Goal: Information Seeking & Learning: Compare options

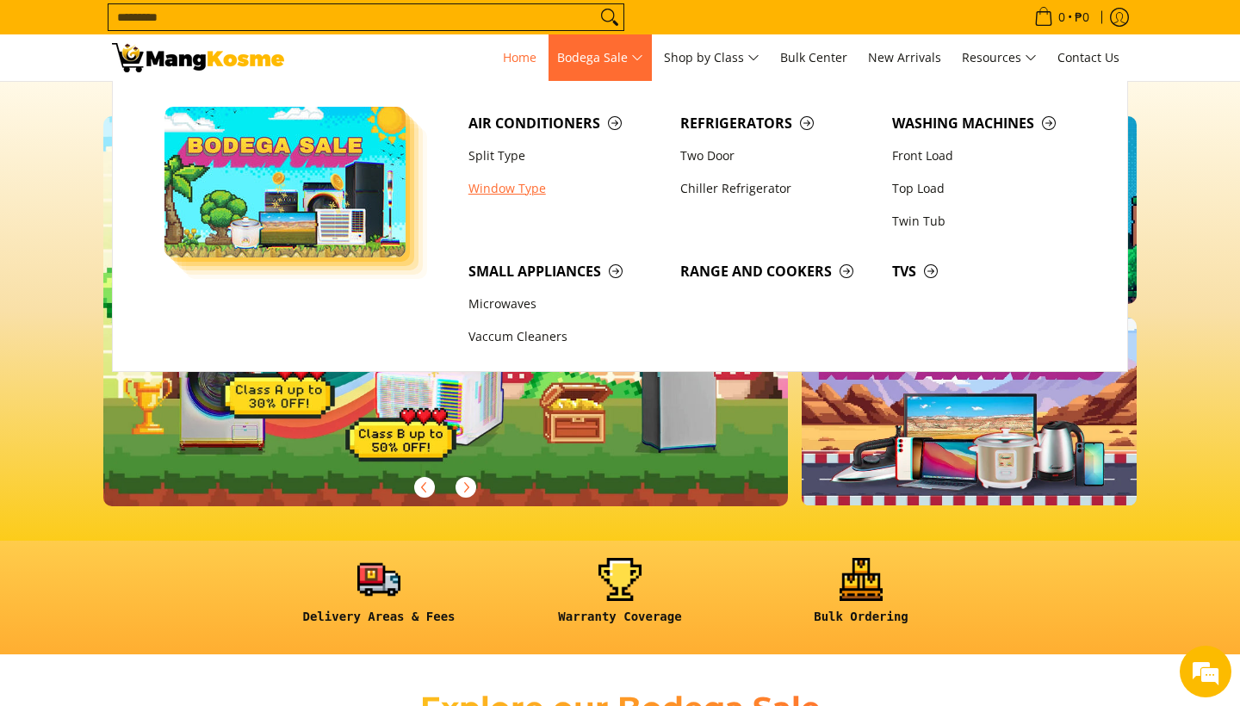
click at [520, 189] on link "Window Type" at bounding box center [566, 188] width 212 height 33
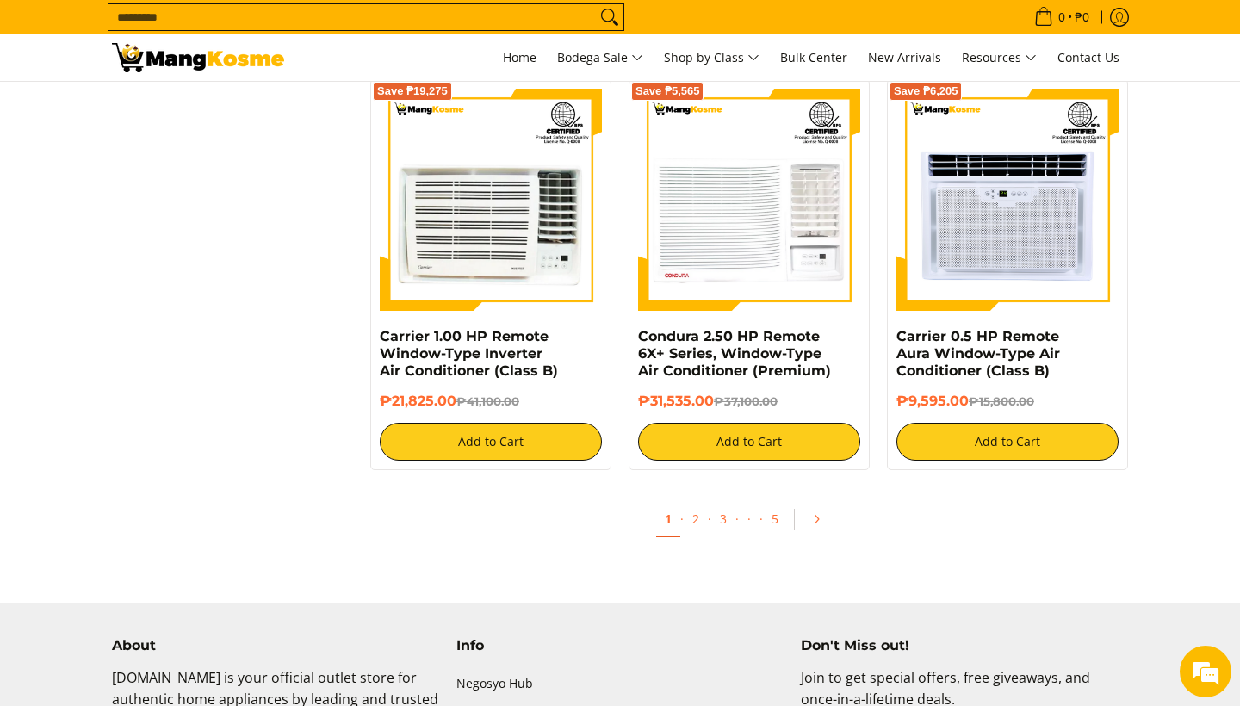
scroll to position [3226, 0]
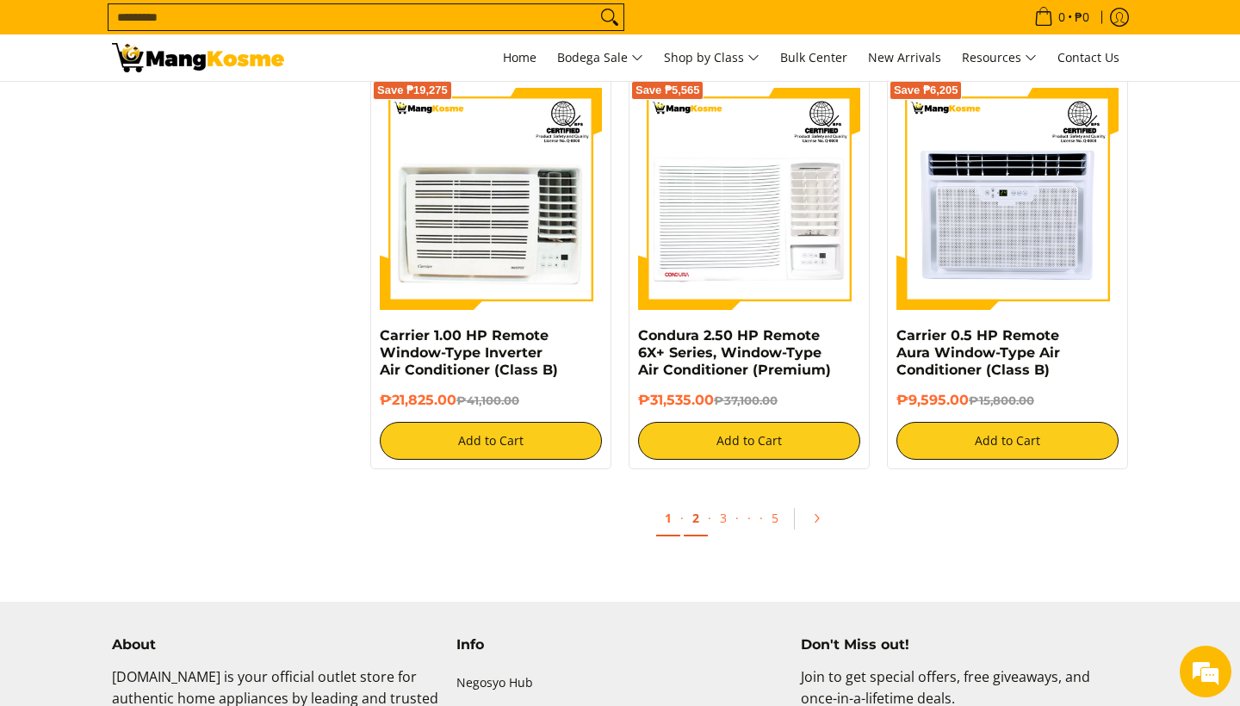
click at [700, 524] on link "2" at bounding box center [696, 518] width 24 height 35
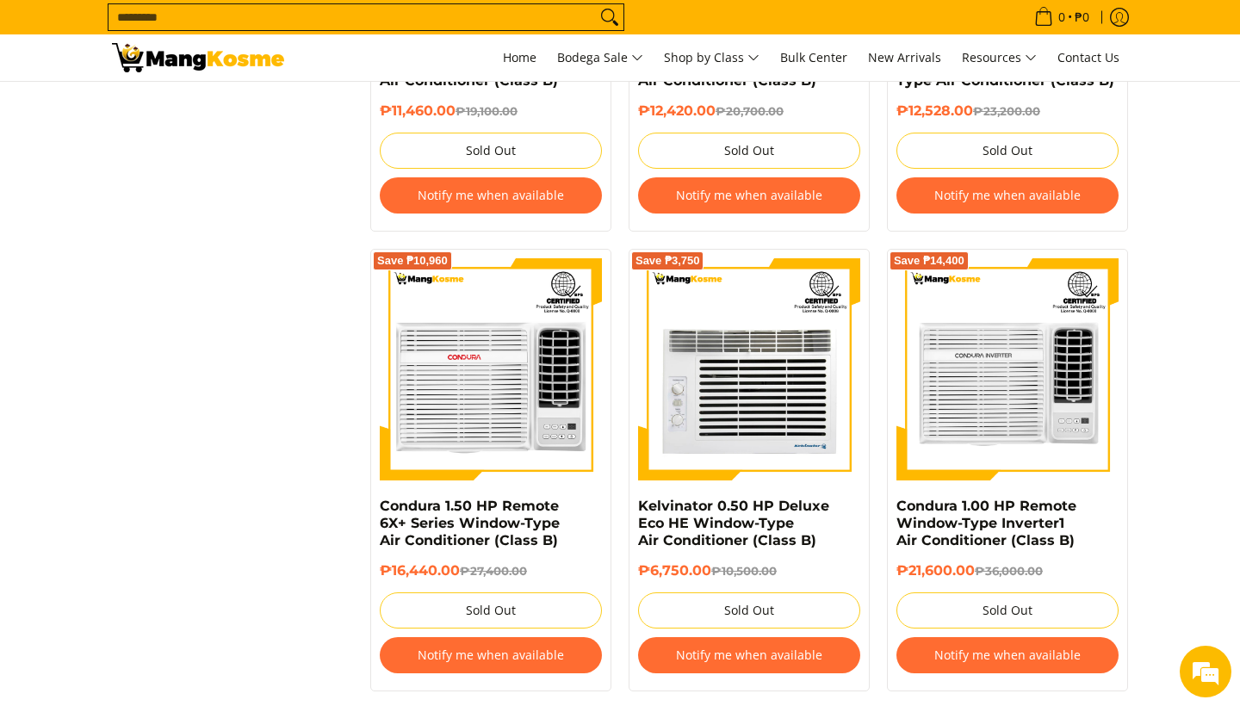
scroll to position [1903, 0]
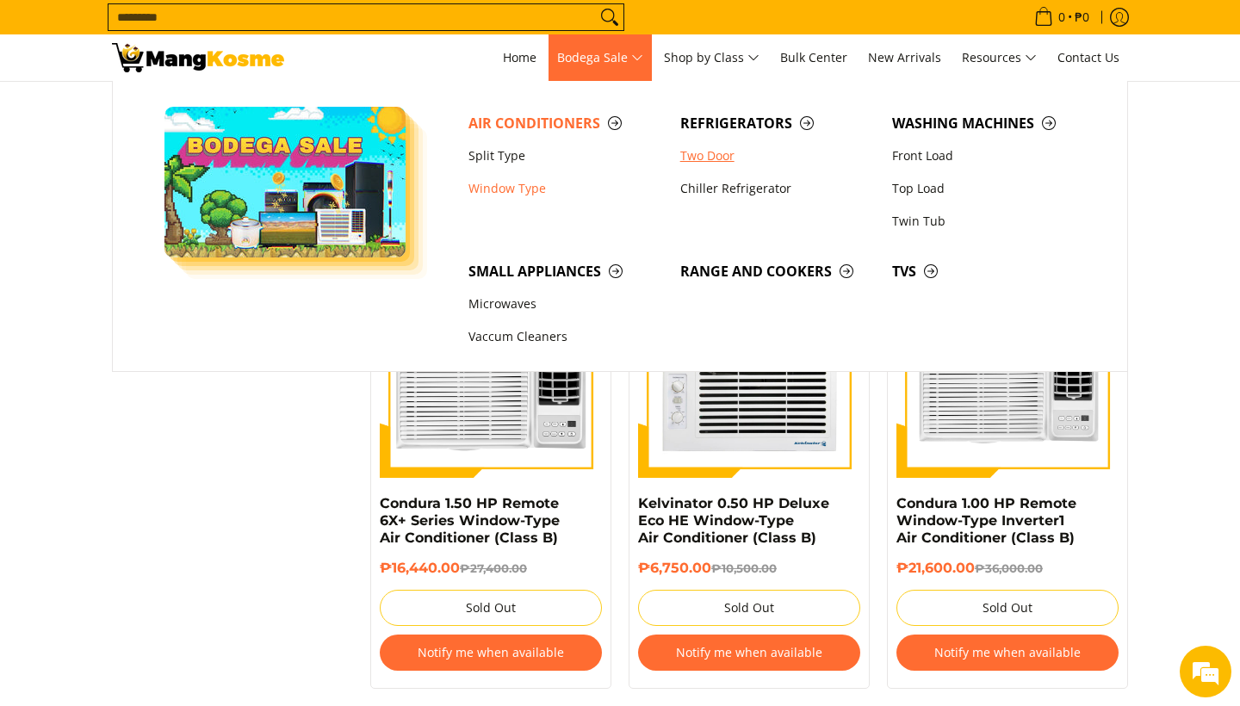
click at [714, 160] on link "Two Door" at bounding box center [778, 156] width 212 height 33
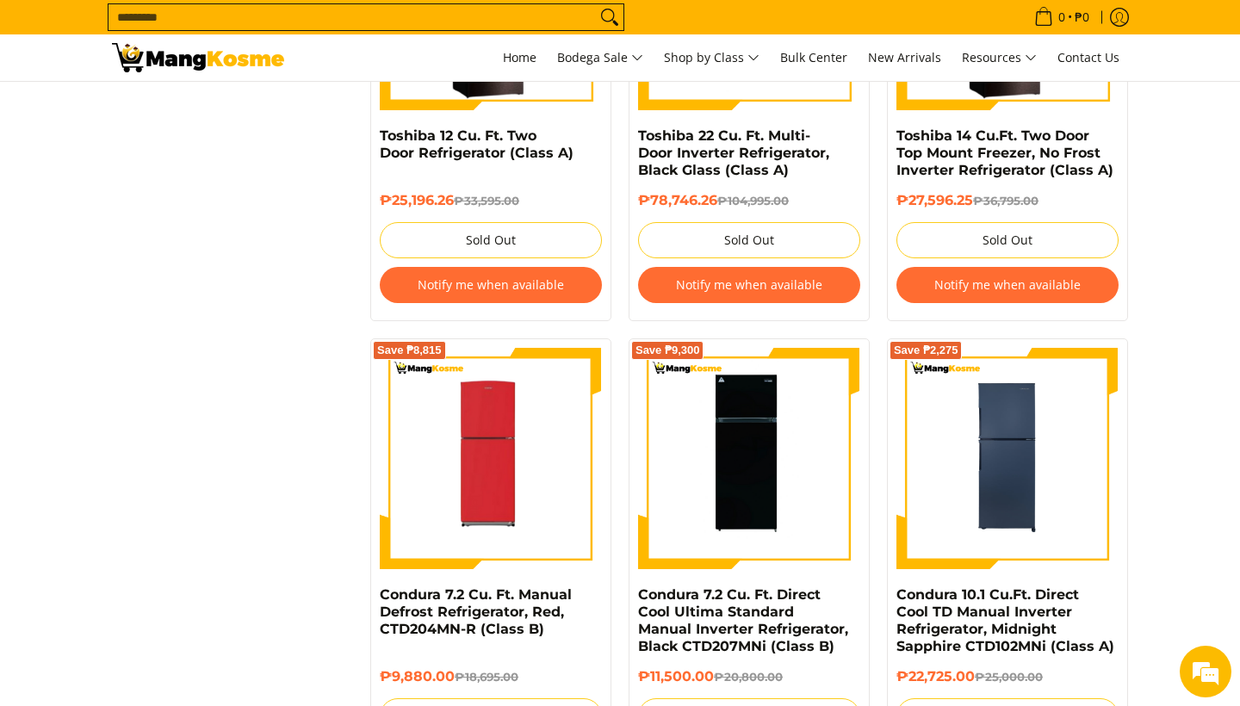
scroll to position [2337, 0]
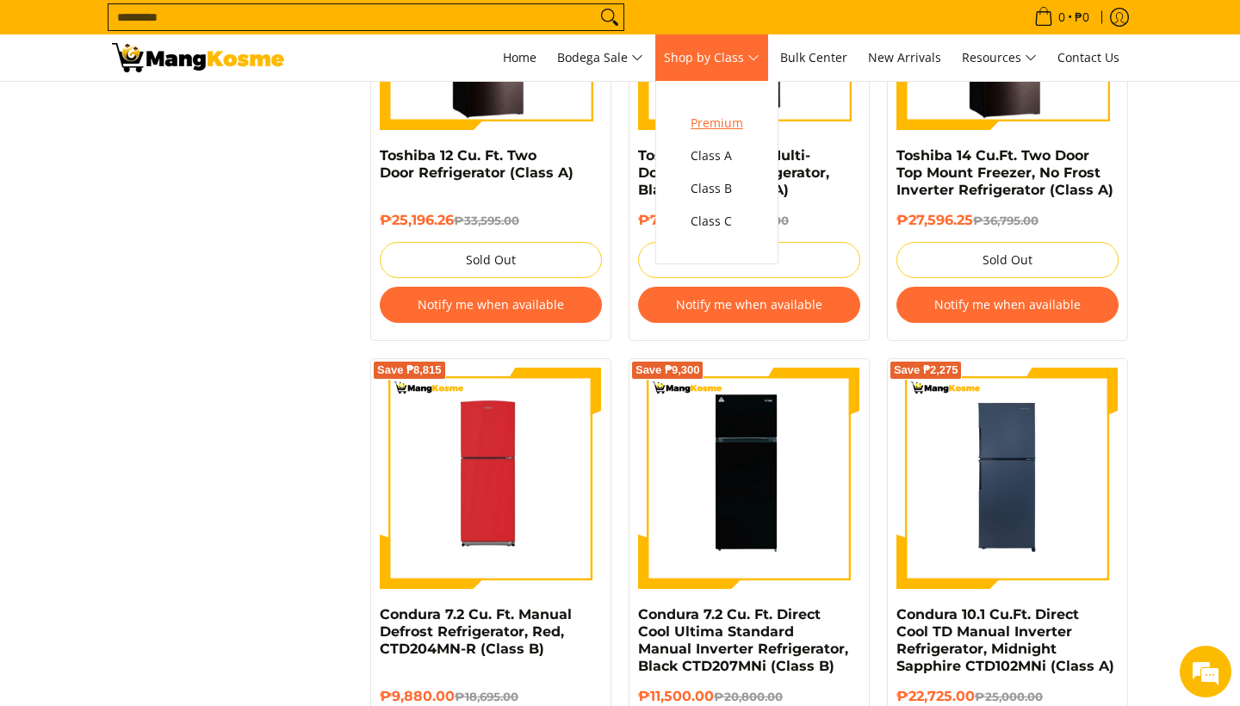
click at [717, 124] on span "Premium" at bounding box center [717, 124] width 53 height 22
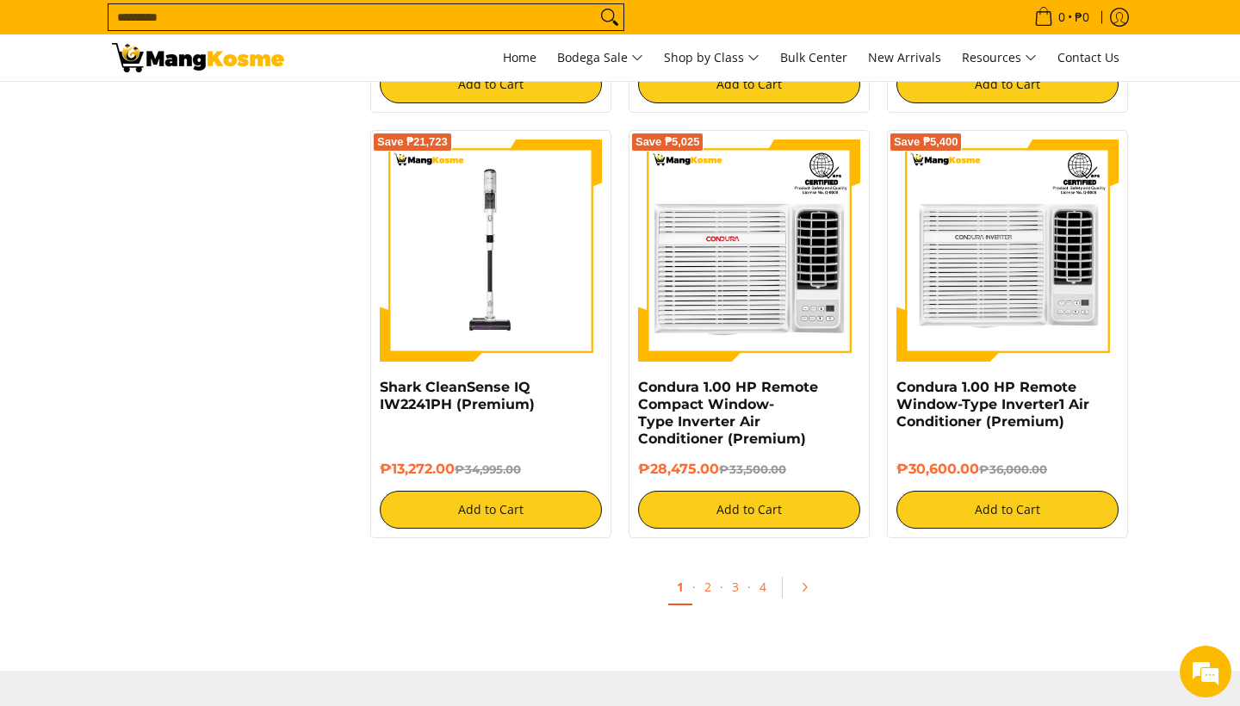
scroll to position [3129, 0]
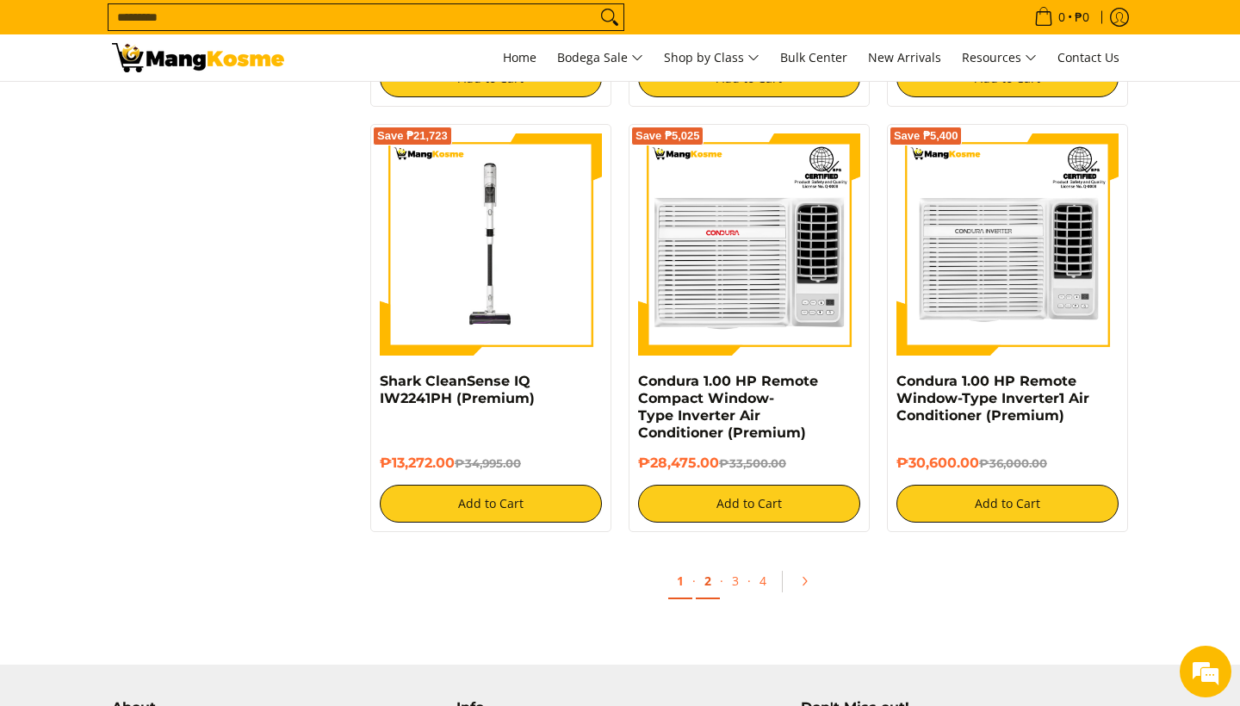
click at [712, 583] on link "2" at bounding box center [708, 581] width 24 height 35
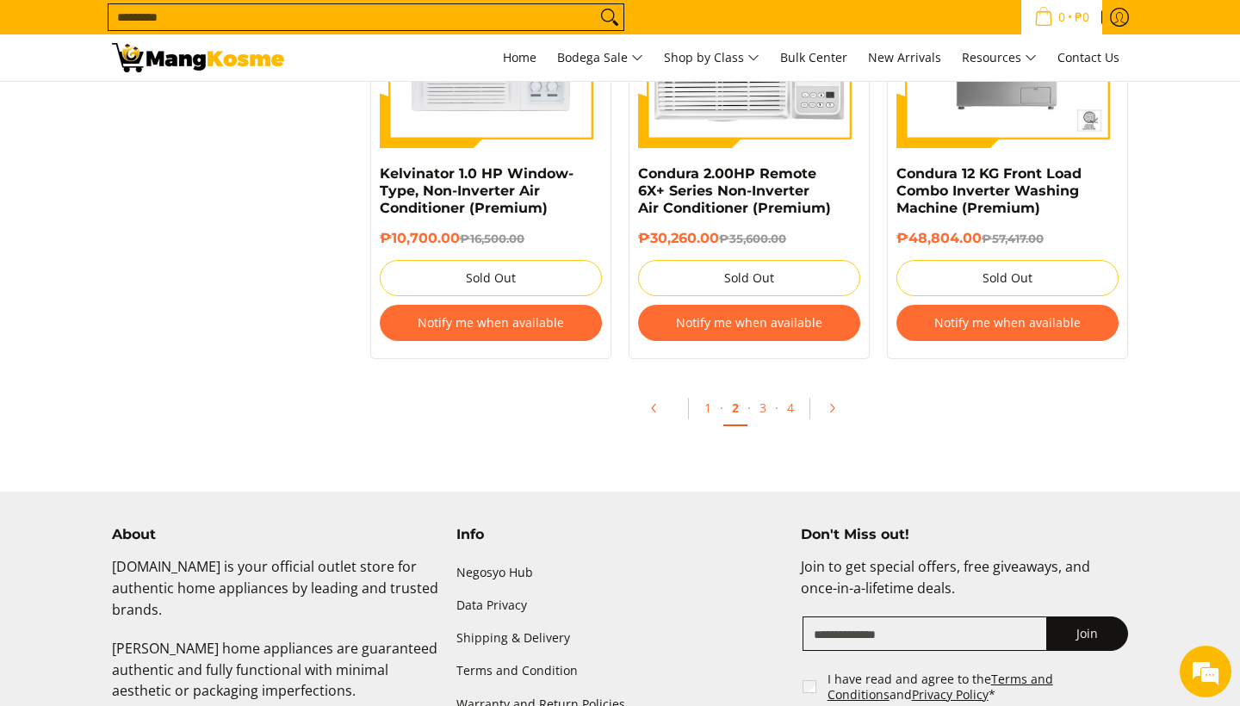
scroll to position [3510, 0]
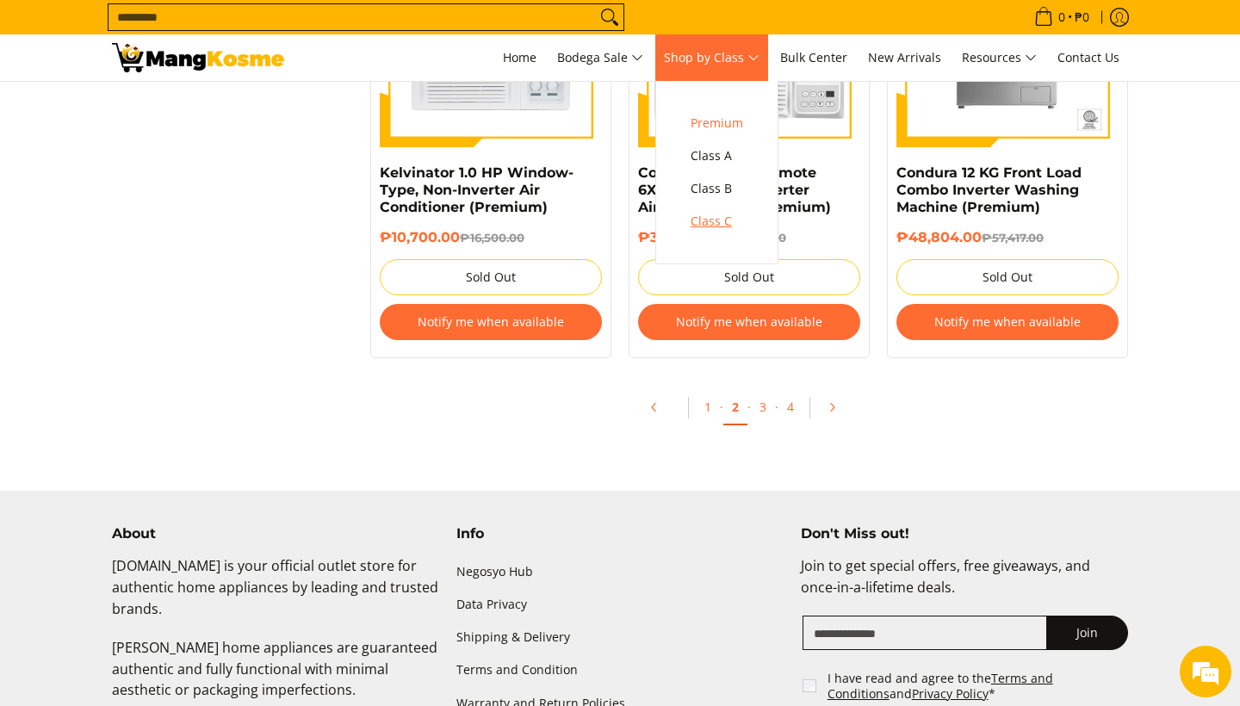
click at [725, 220] on span "Class C" at bounding box center [717, 222] width 53 height 22
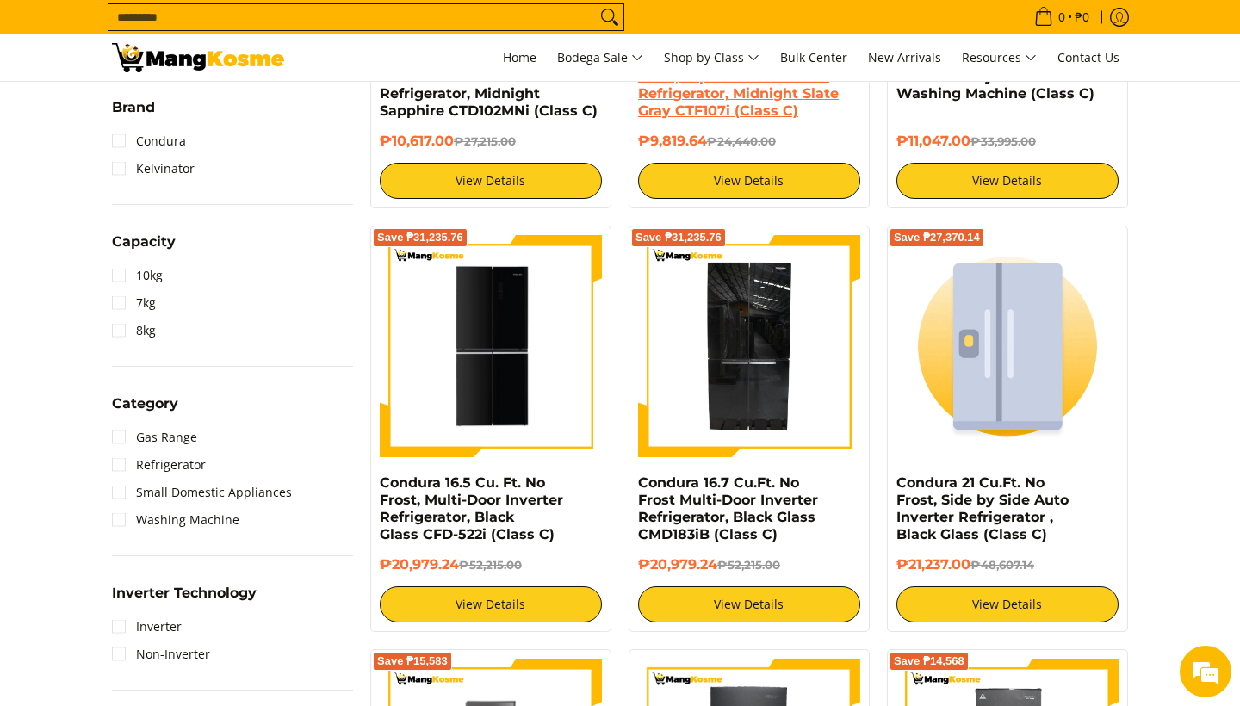
scroll to position [614, 0]
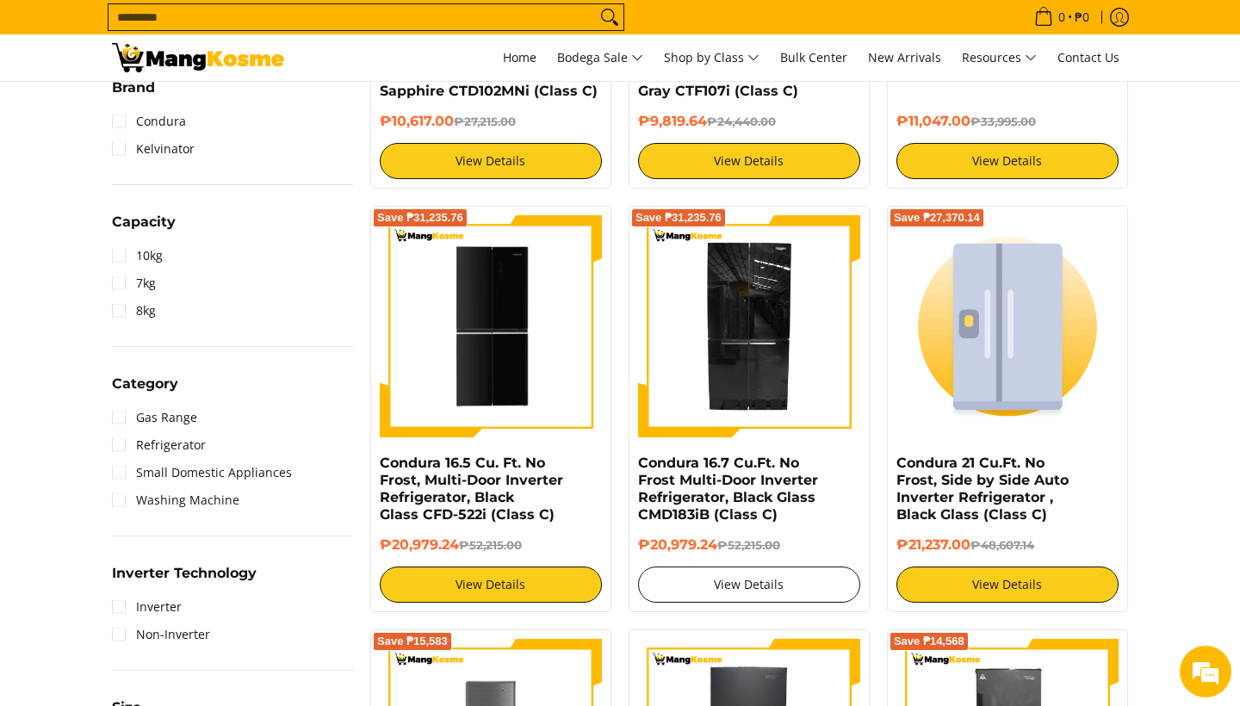
click at [739, 578] on link "View Details" at bounding box center [749, 585] width 222 height 36
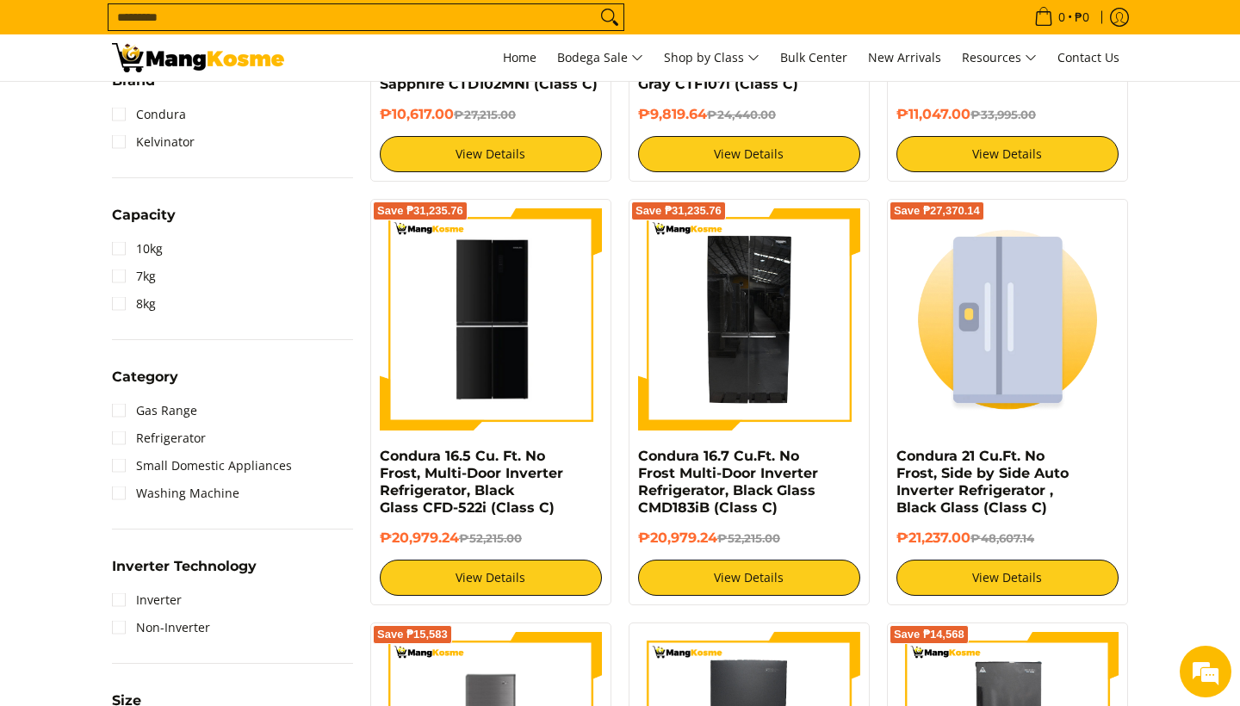
scroll to position [622, 0]
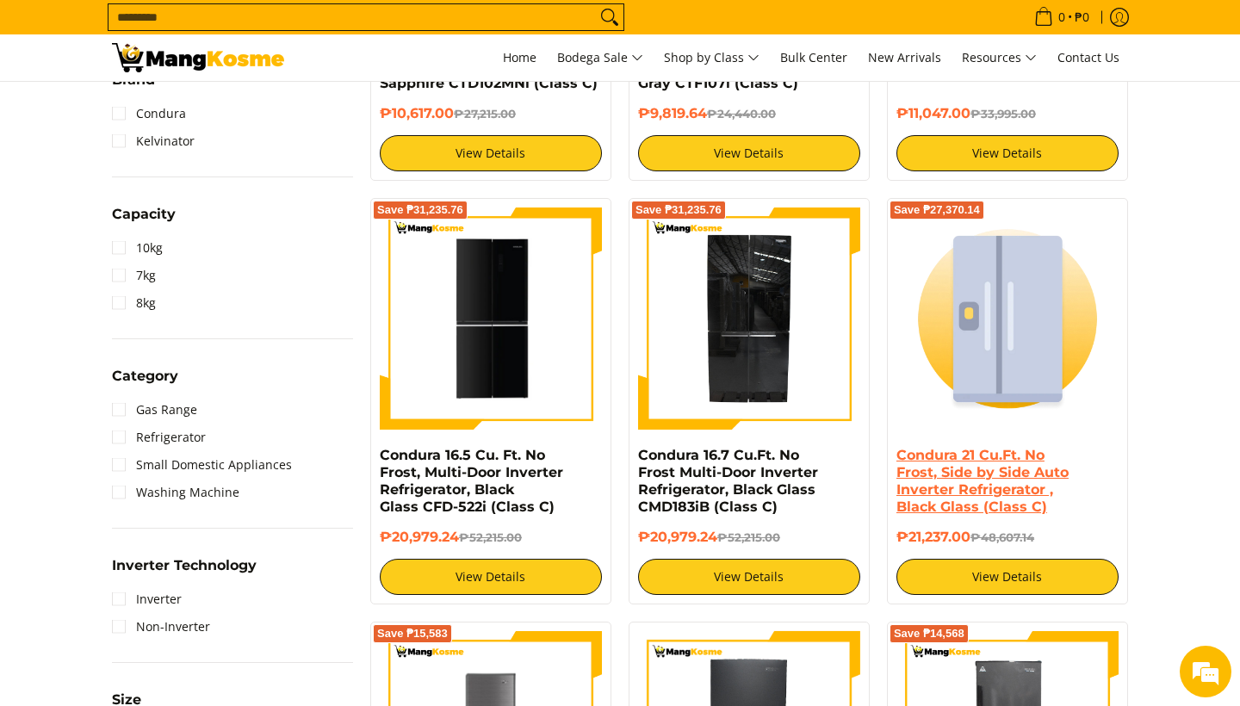
click at [960, 481] on link "Condura 21 Cu.Ft. No Frost, Side by Side Auto Inverter Refrigerator , Black Gla…" at bounding box center [983, 481] width 172 height 68
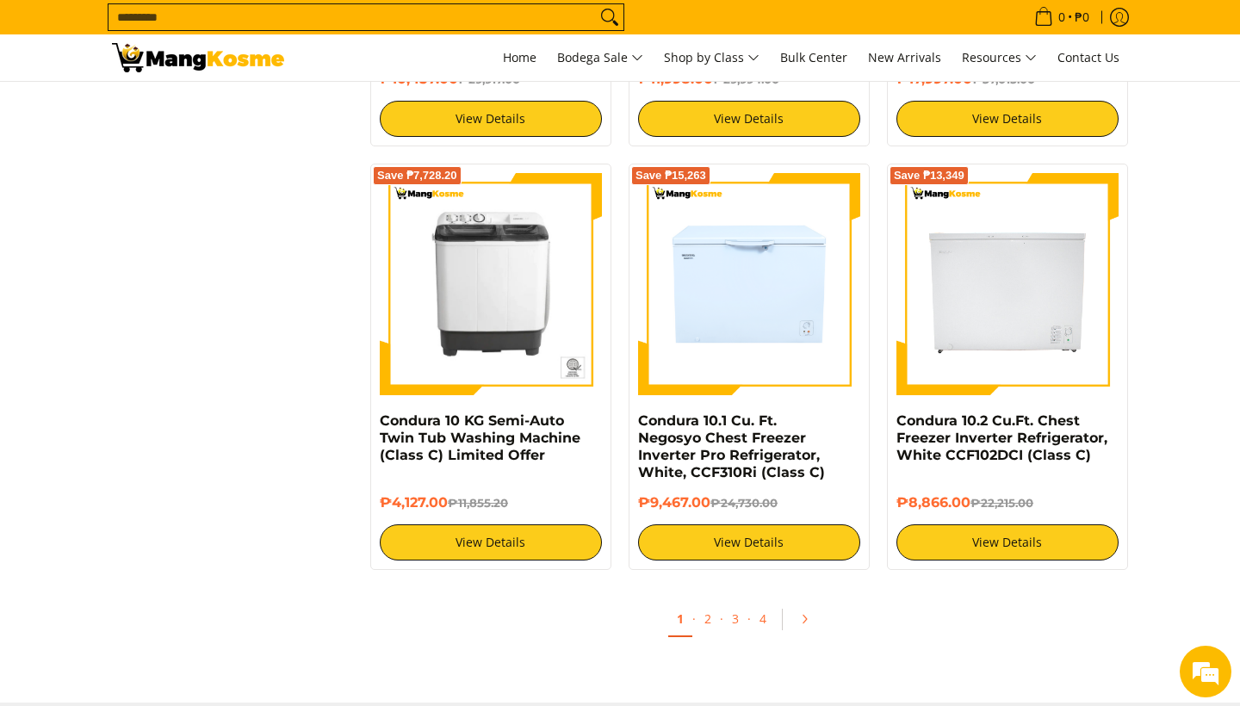
scroll to position [3255, 0]
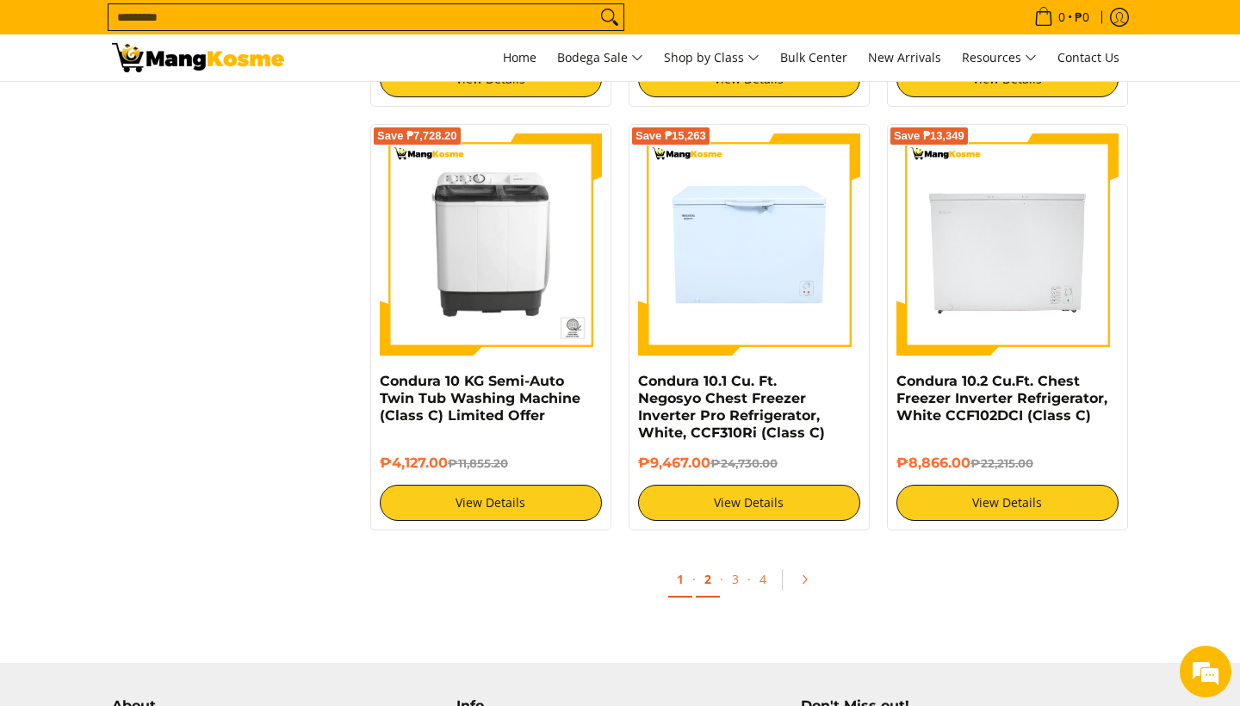
click at [709, 562] on link "2" at bounding box center [708, 579] width 24 height 35
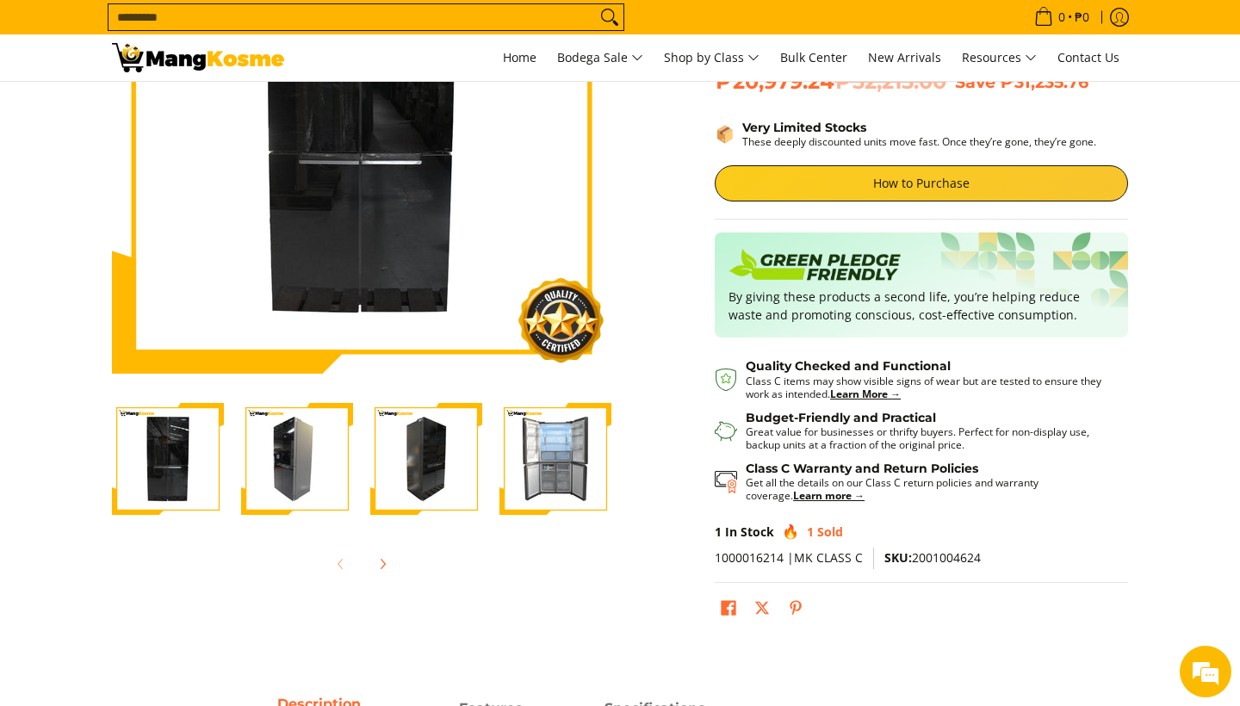
scroll to position [179, 0]
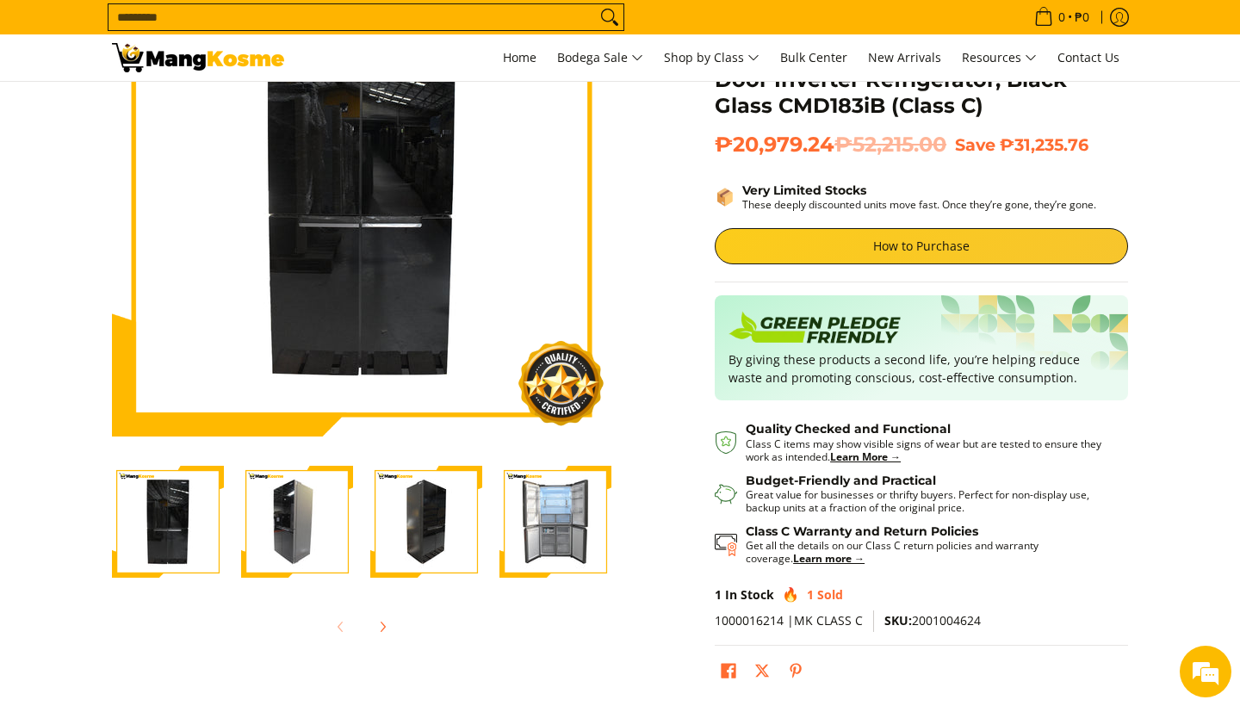
click at [304, 512] on img "Condura 16.7 Cu.Ft. No Frost Multi-Door Inverter Refrigerator, Black Glass CMD1…" at bounding box center [297, 522] width 112 height 112
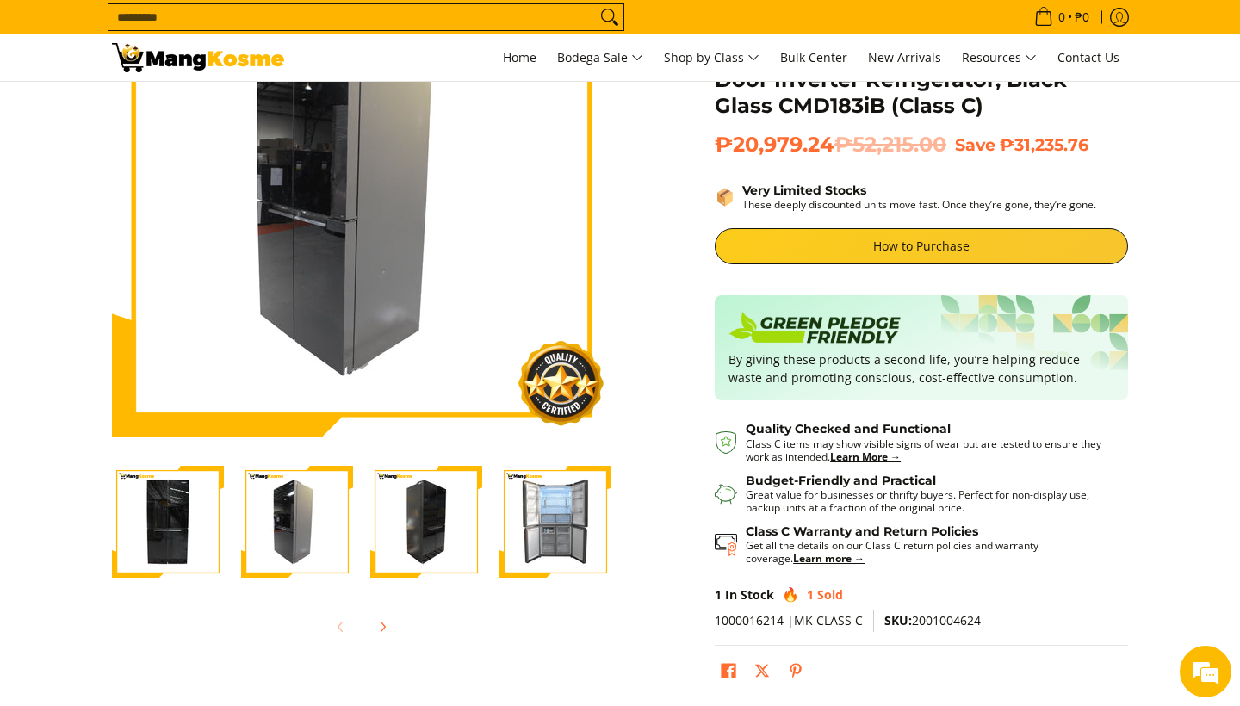
click at [384, 514] on img "Condura 16.7 Cu.Ft. No Frost Multi-Door Inverter Refrigerator, Black Glass CMD1…" at bounding box center [426, 522] width 112 height 112
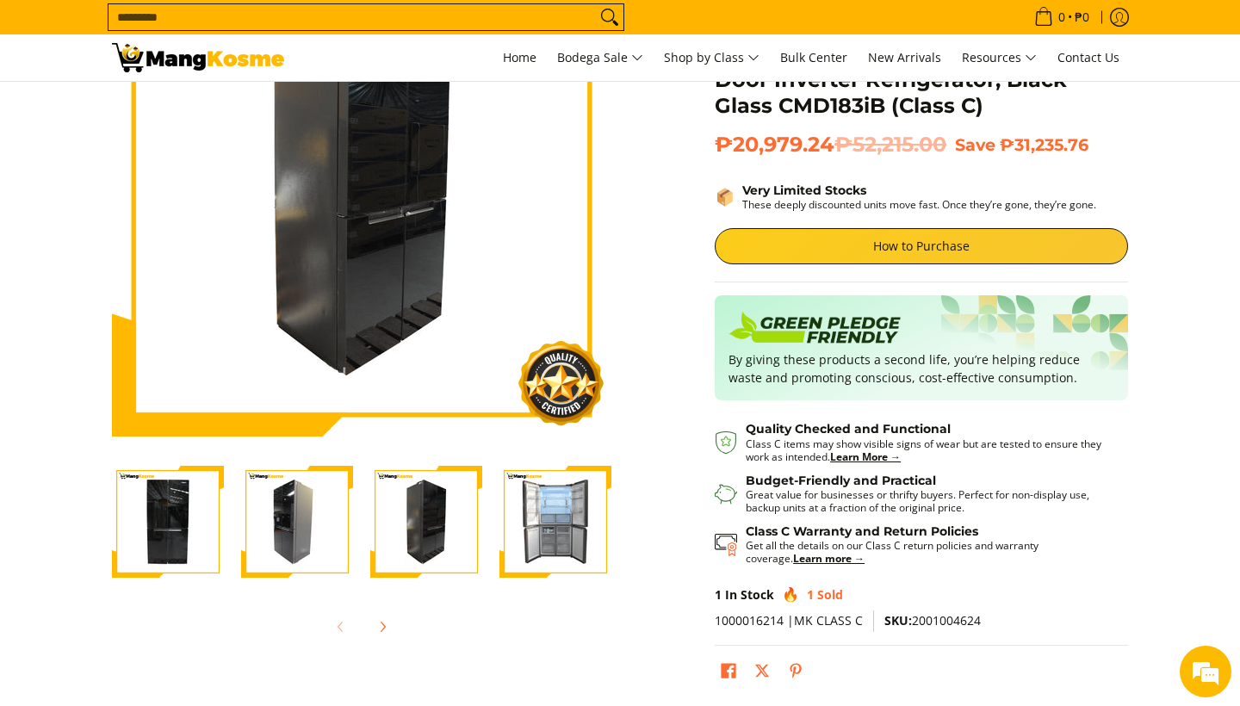
click at [540, 539] on img "Condura 16.7 Cu.Ft. No Frost Multi-Door Inverter Refrigerator, Black Glass CMD1…" at bounding box center [556, 522] width 112 height 112
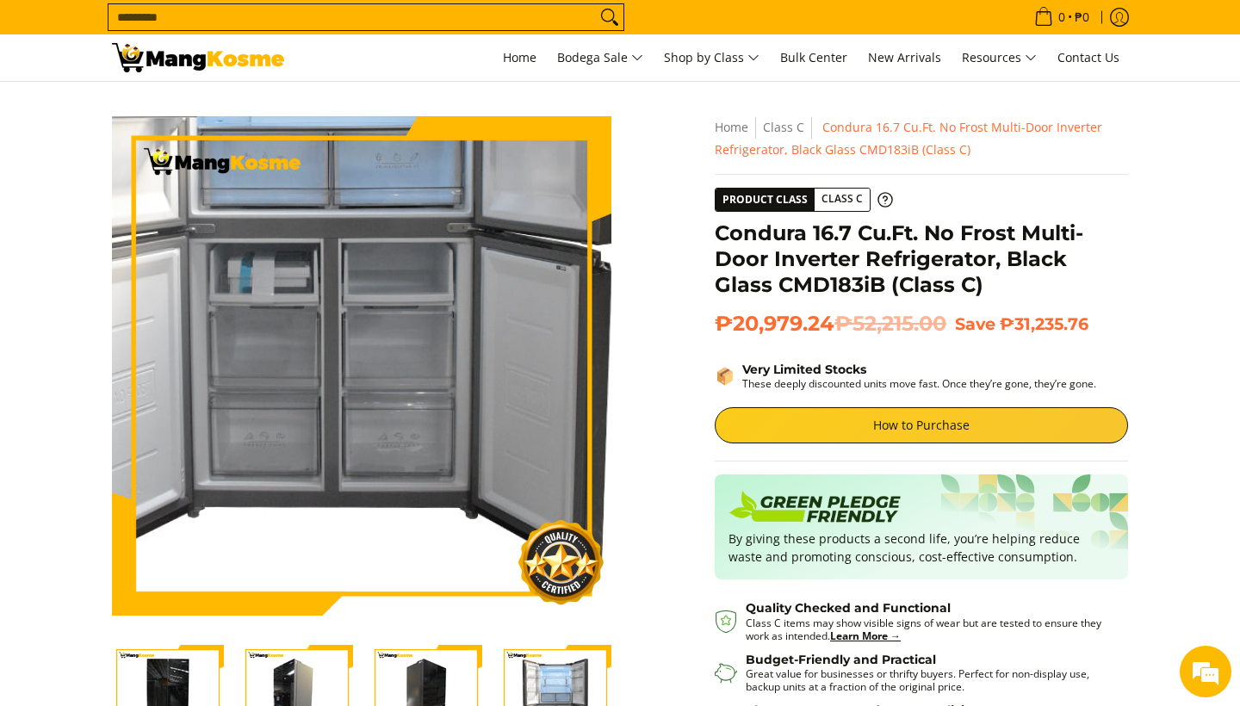
scroll to position [0, 0]
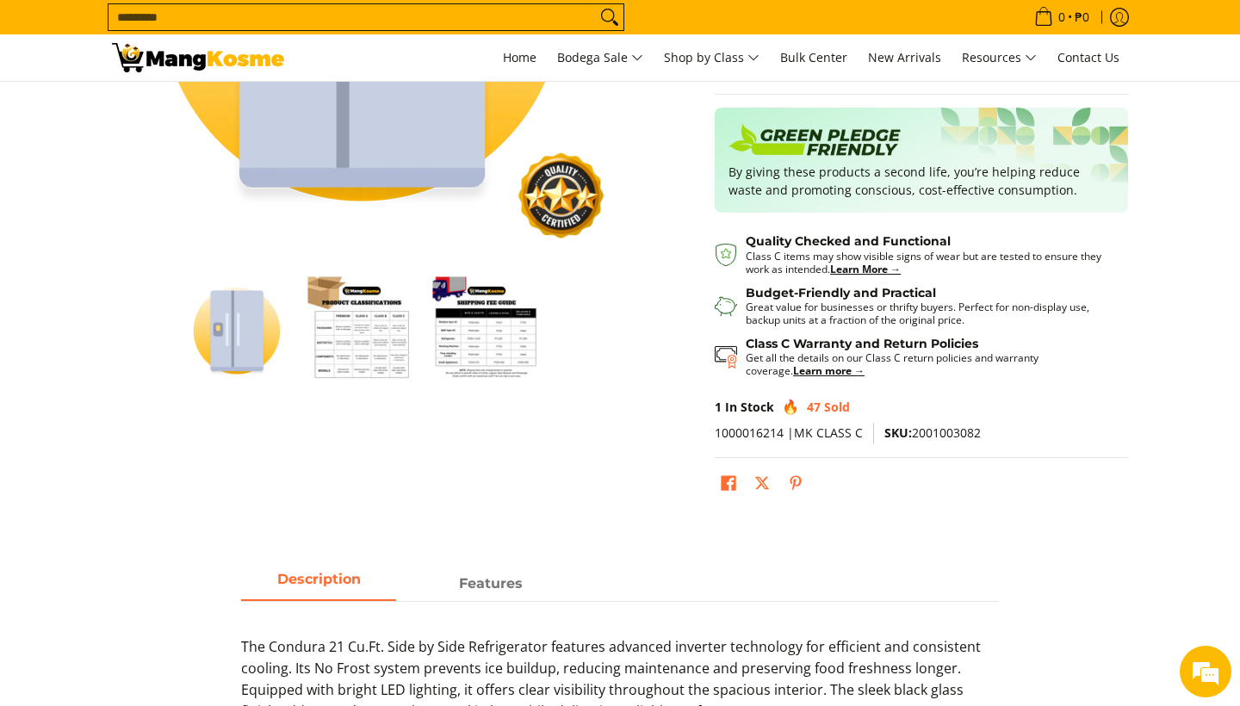
scroll to position [424, 0]
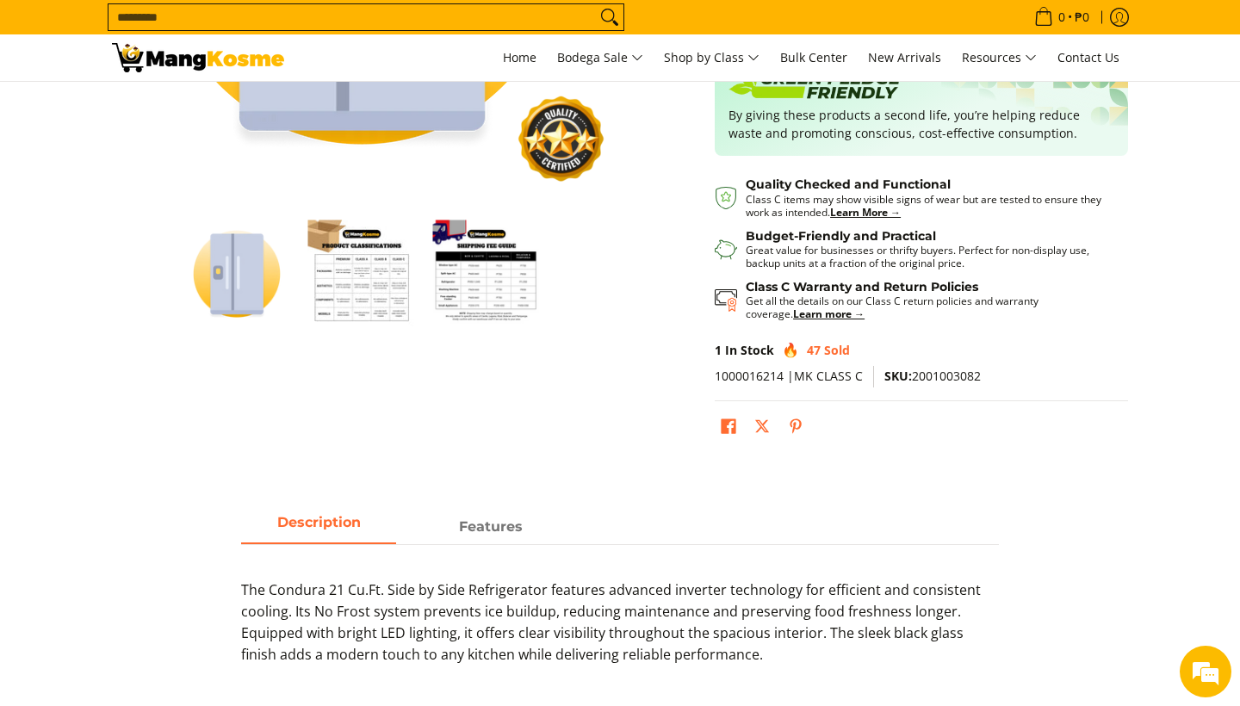
click at [357, 283] on img "Condura 21 Cu.Ft. No Frost, Side by Side Auto Inverter Refrigerator , Black Gla…" at bounding box center [362, 274] width 108 height 108
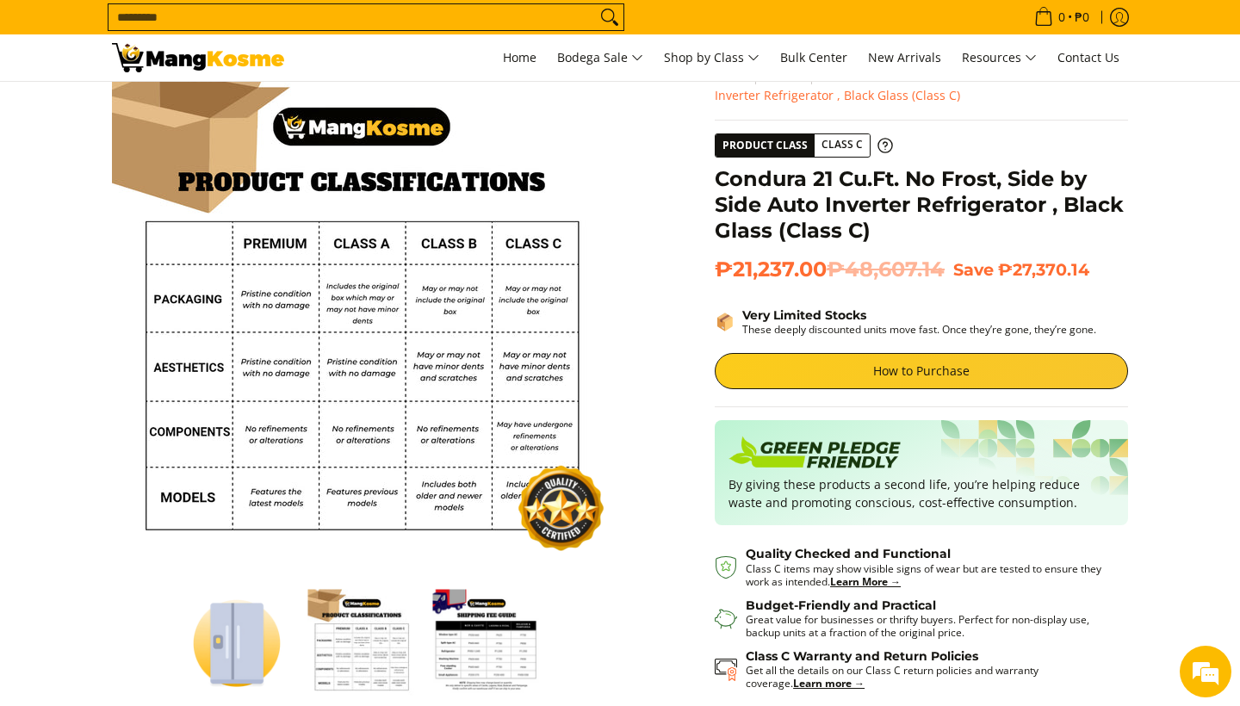
scroll to position [69, 0]
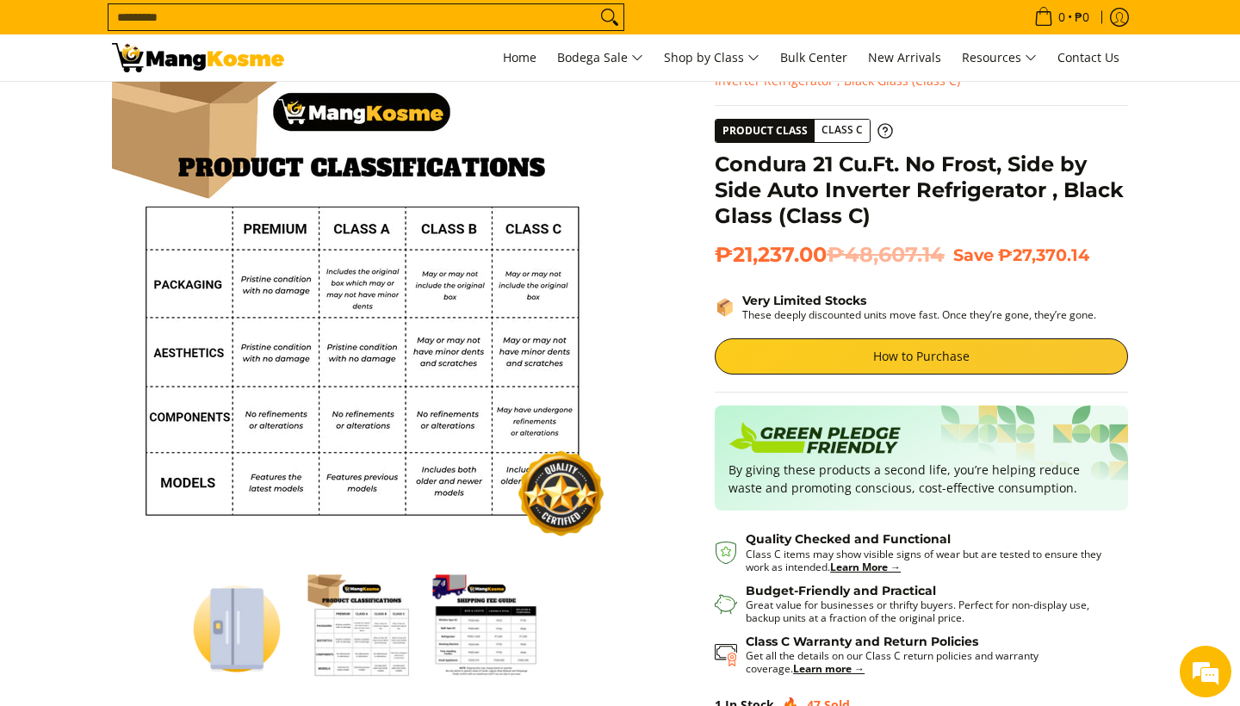
click at [490, 617] on img "mang-kosme-shipping-fee-guide-infographic" at bounding box center [487, 628] width 108 height 108
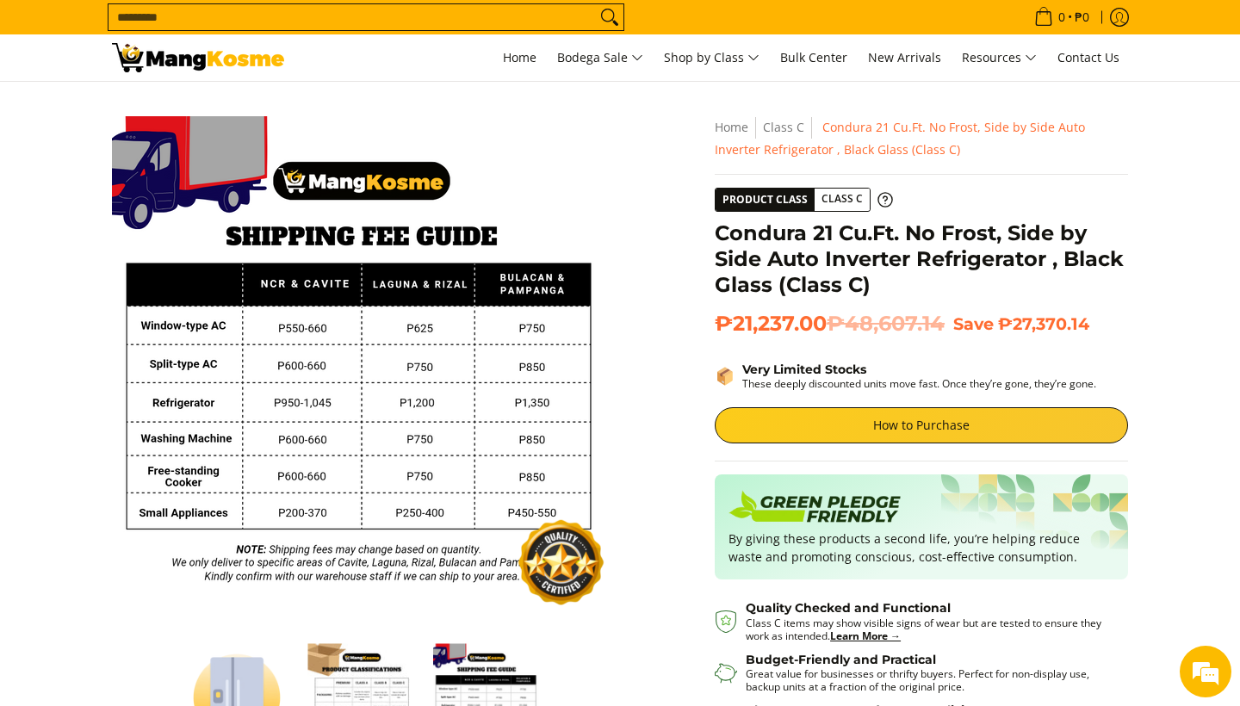
scroll to position [0, 0]
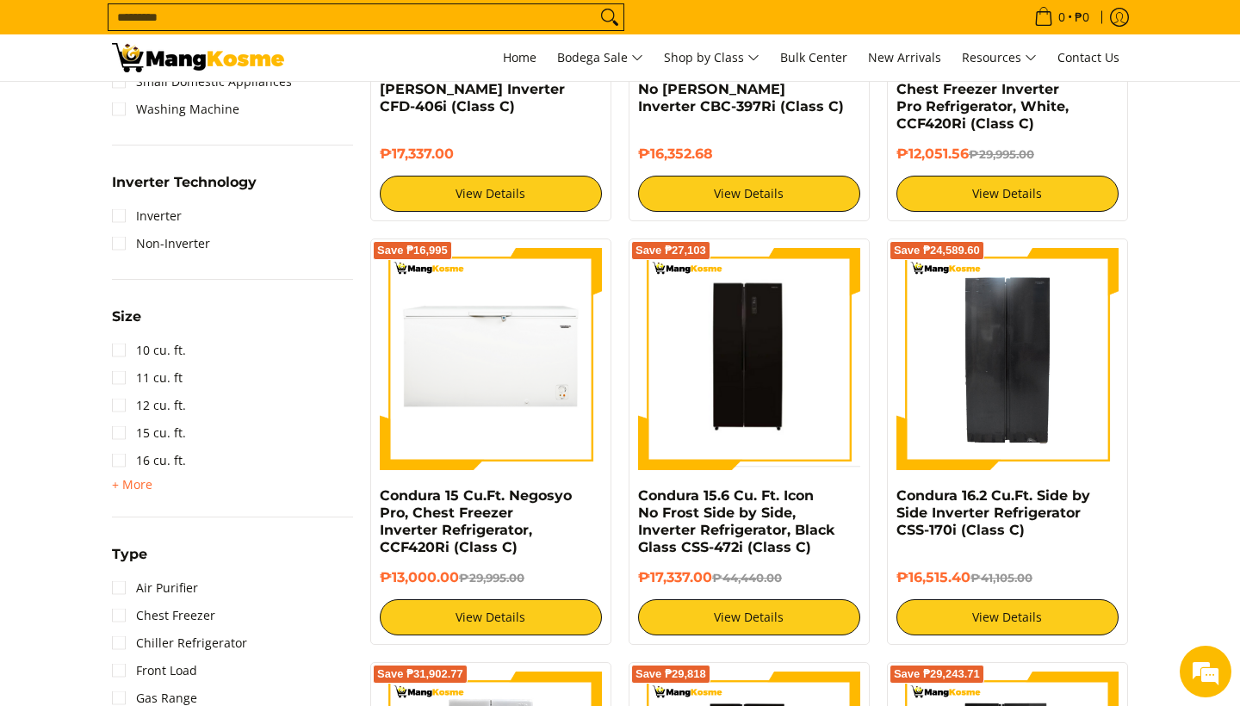
scroll to position [1010, 0]
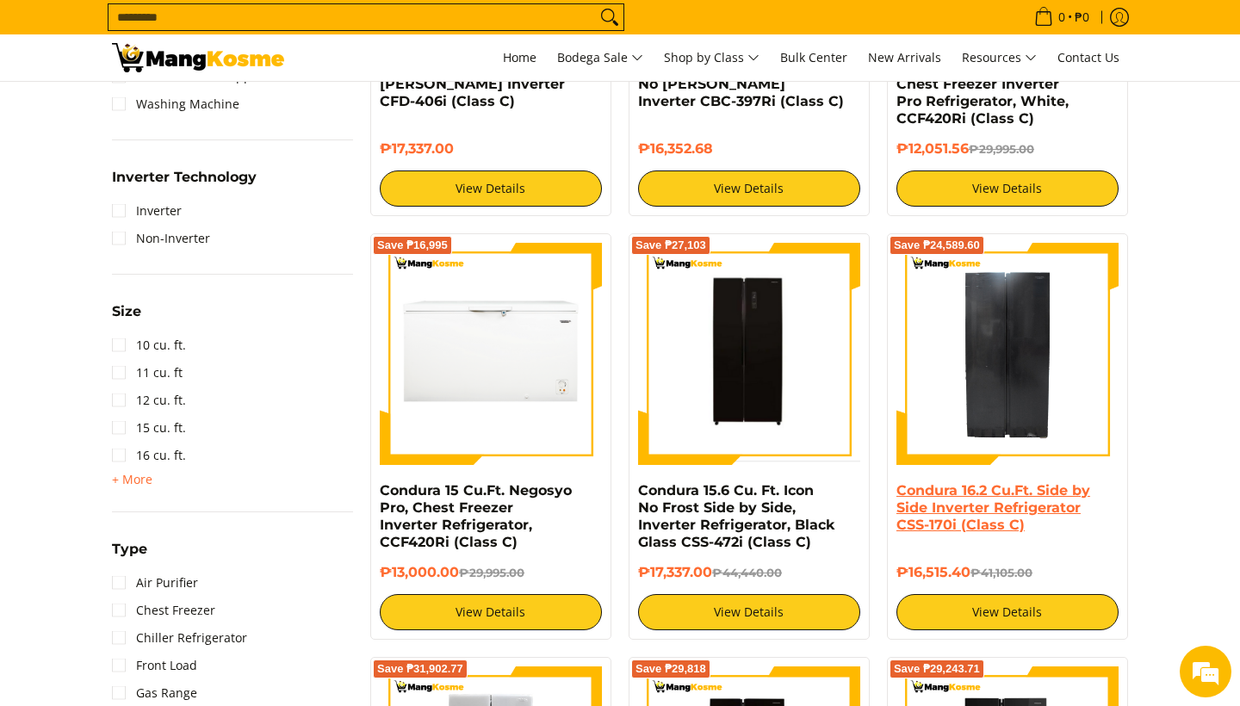
click at [980, 495] on link "Condura 16.2 Cu.Ft. Side by Side Inverter Refrigerator CSS-170i (Class C)" at bounding box center [994, 507] width 194 height 51
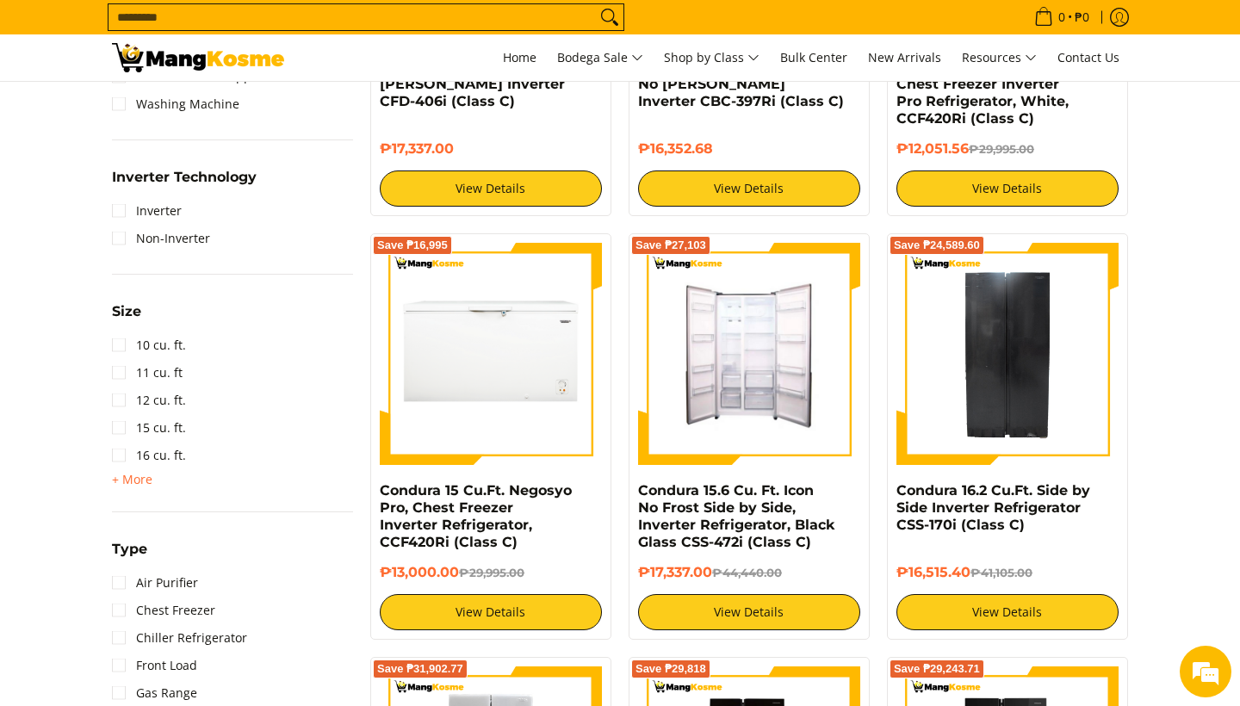
scroll to position [0, 0]
click at [714, 357] on img at bounding box center [749, 353] width 222 height 212
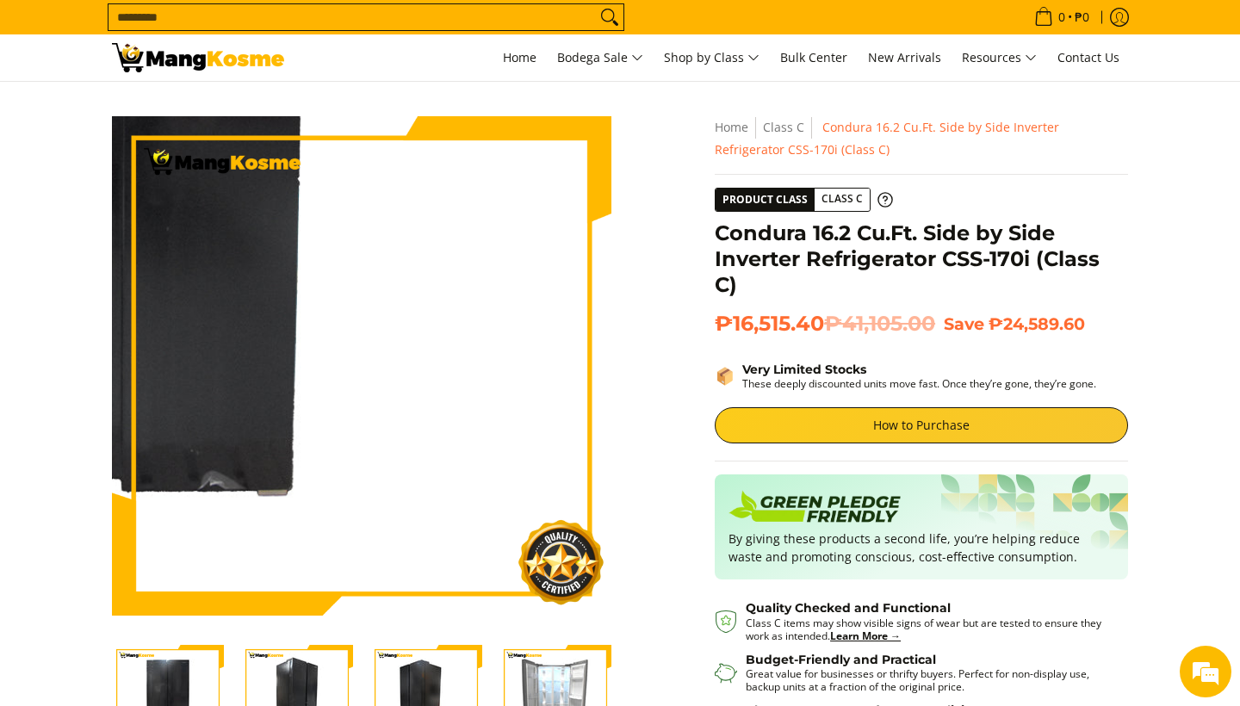
scroll to position [347, 0]
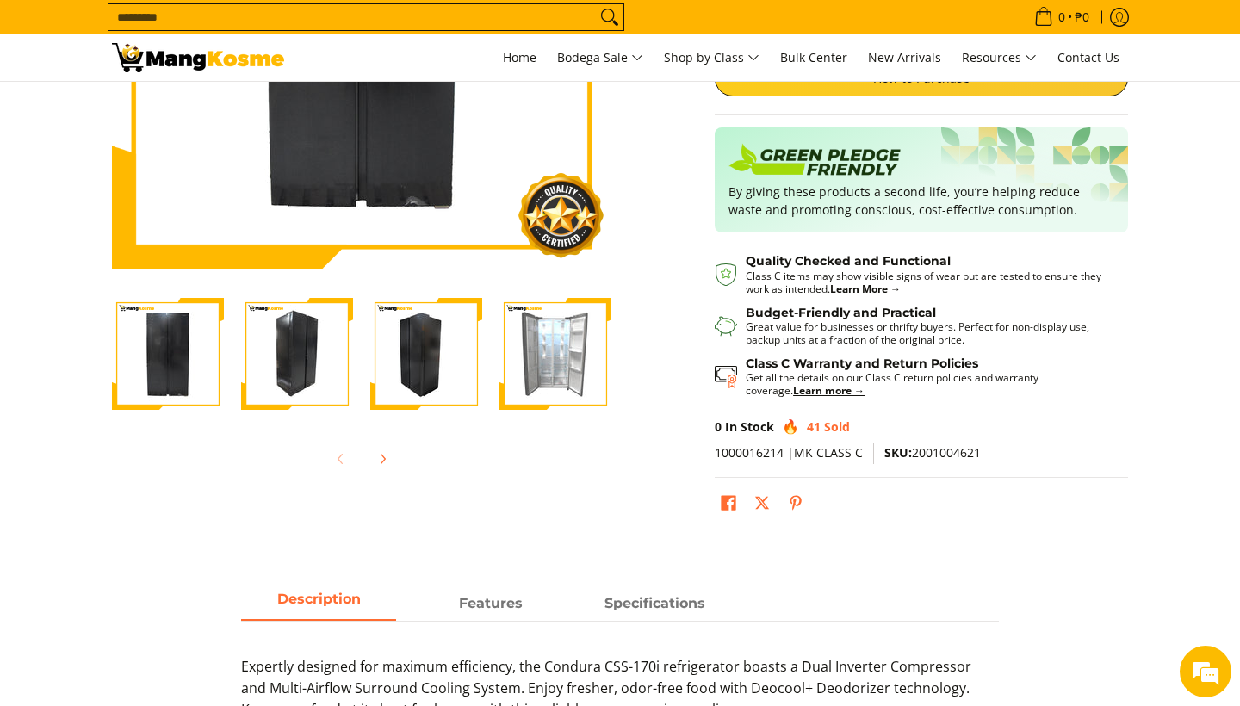
click at [540, 358] on img "Condura 16.2 Cu.Ft. Side by Side Inverter Refrigerator CSS-170i (Class C)-4" at bounding box center [556, 354] width 112 height 112
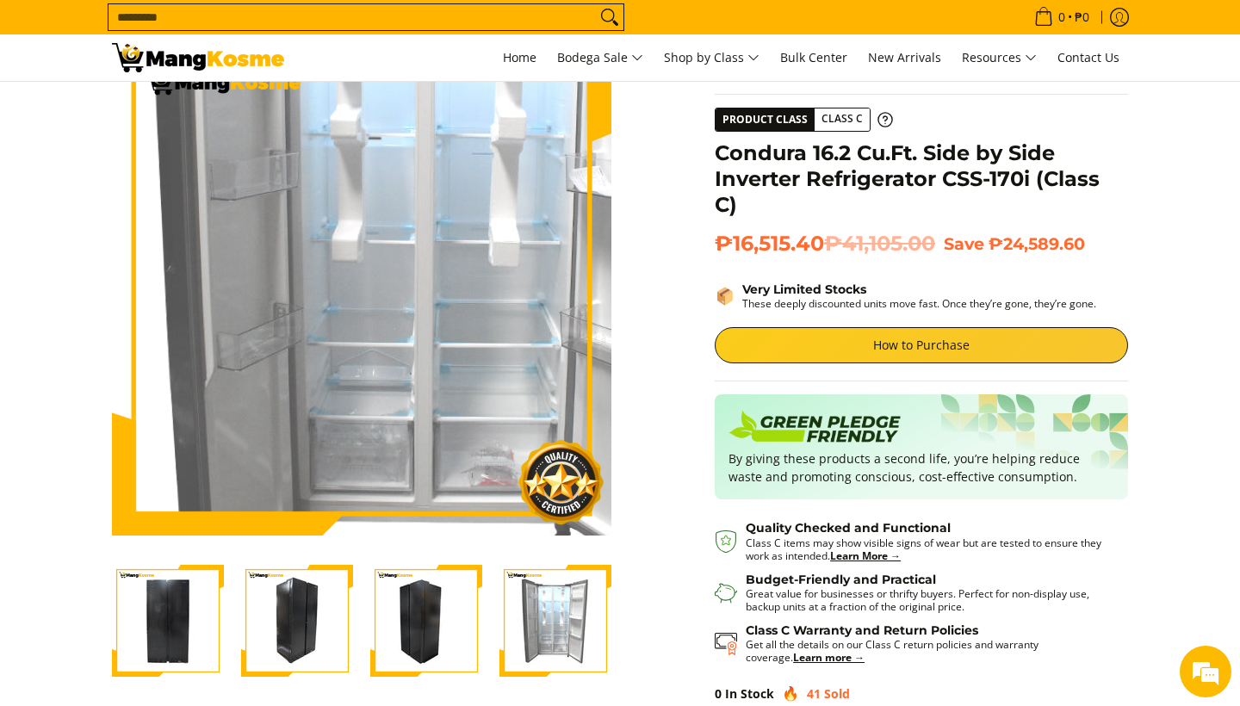
scroll to position [0, 0]
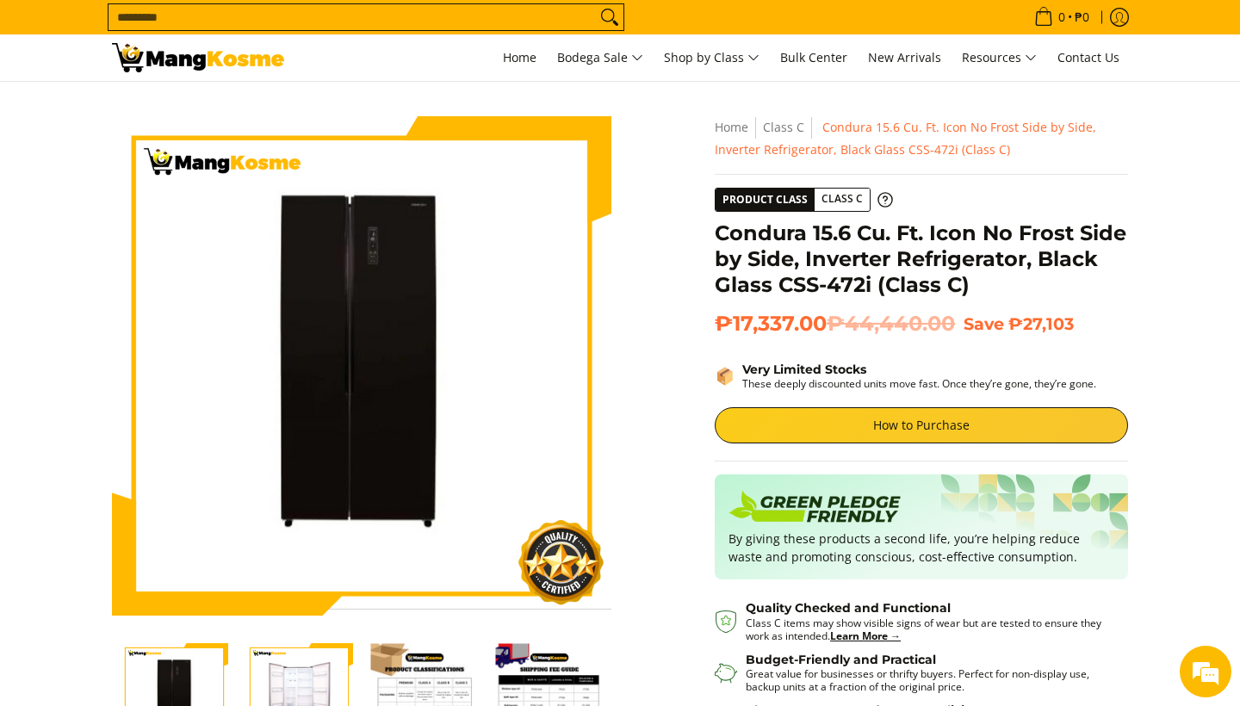
click at [315, 678] on img "Condura 15.6 Cu. Ft. Icon No Frost Side by Side, Inverter Refrigerator, Black G…" at bounding box center [299, 697] width 108 height 107
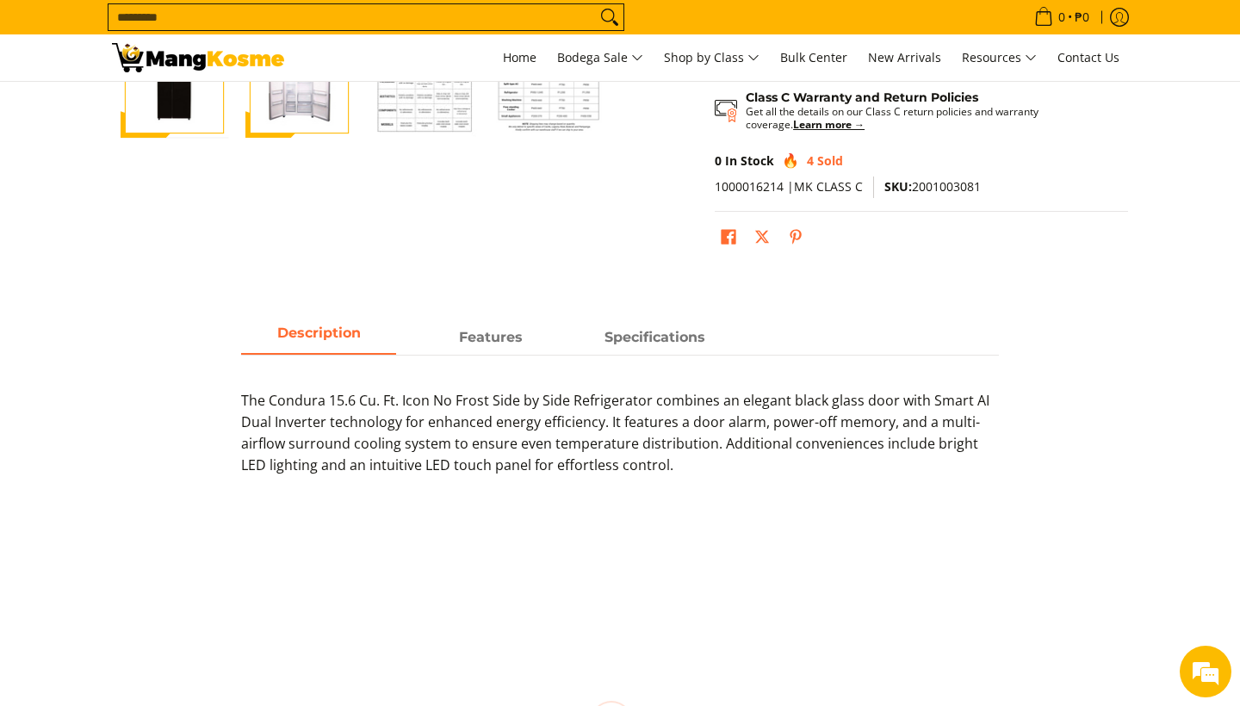
scroll to position [651, 0]
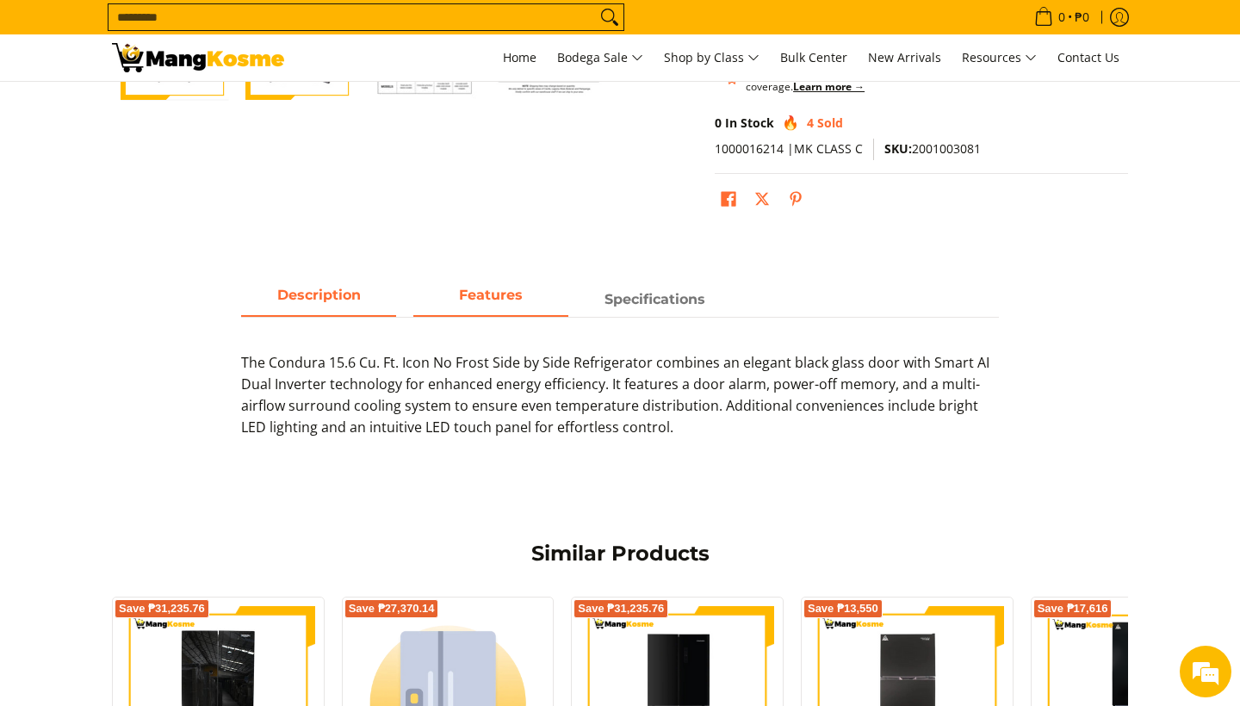
click at [497, 287] on strong "Features" at bounding box center [491, 295] width 64 height 16
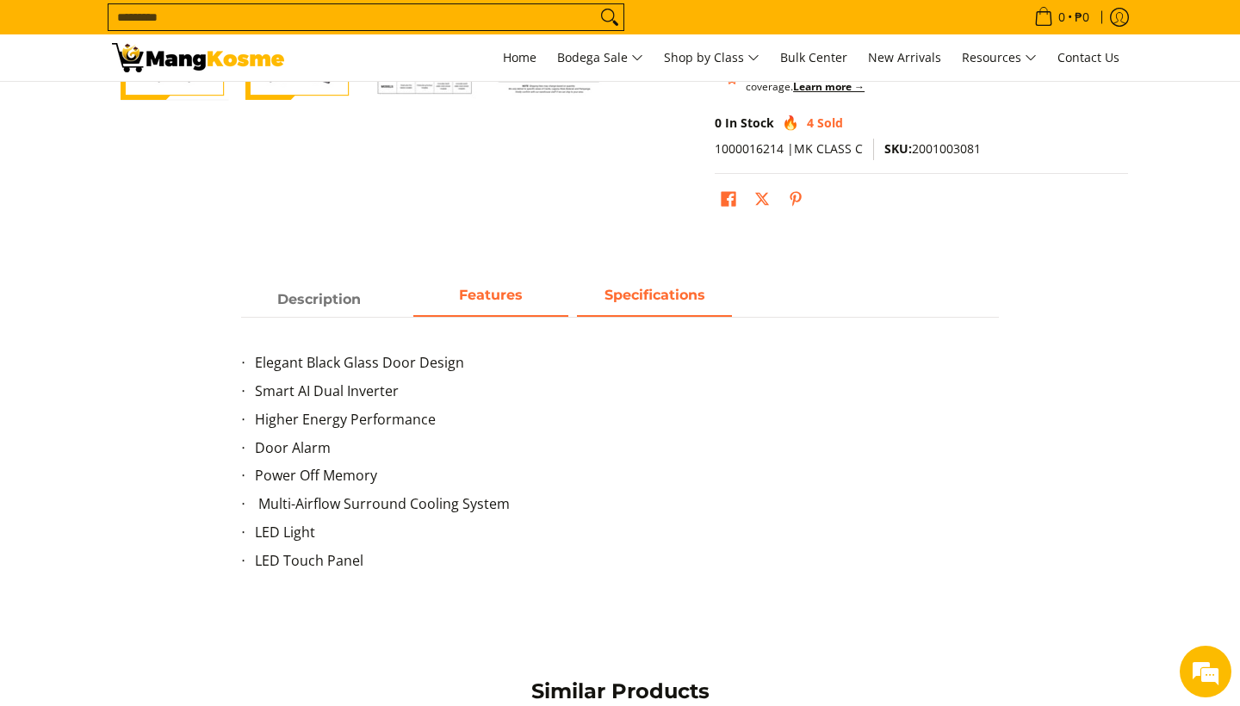
click at [645, 289] on span "Specifications" at bounding box center [655, 295] width 101 height 16
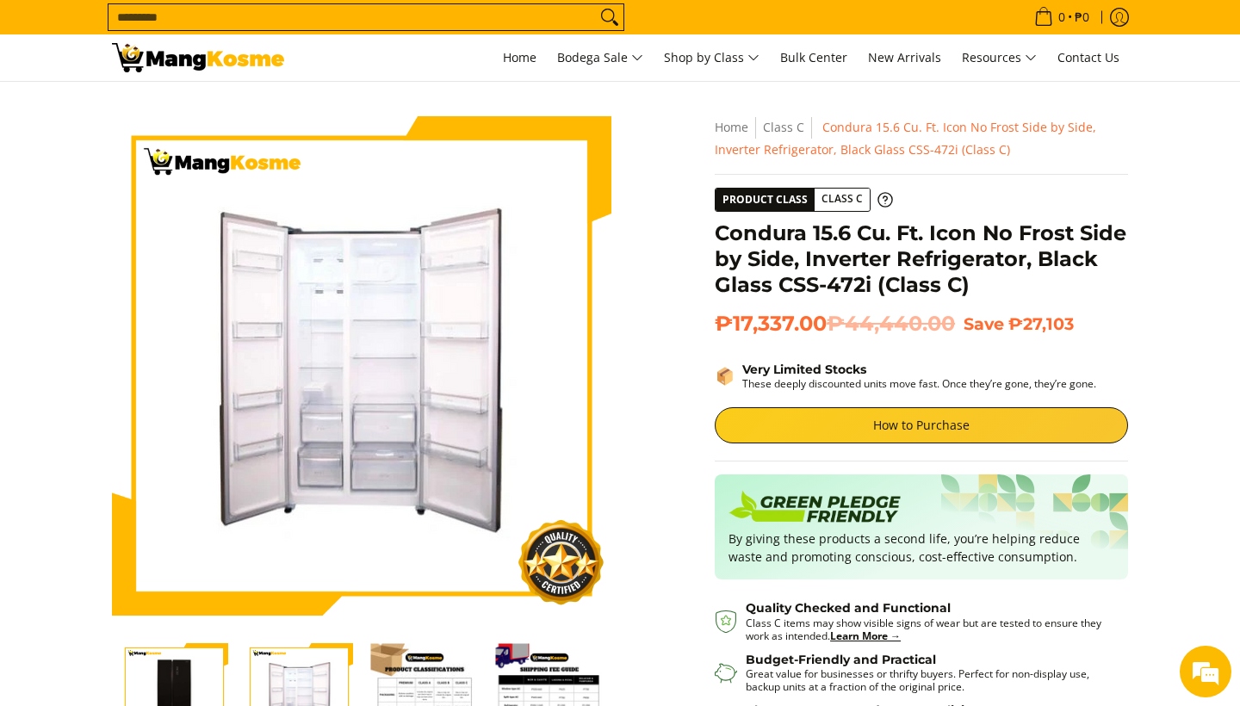
scroll to position [0, 0]
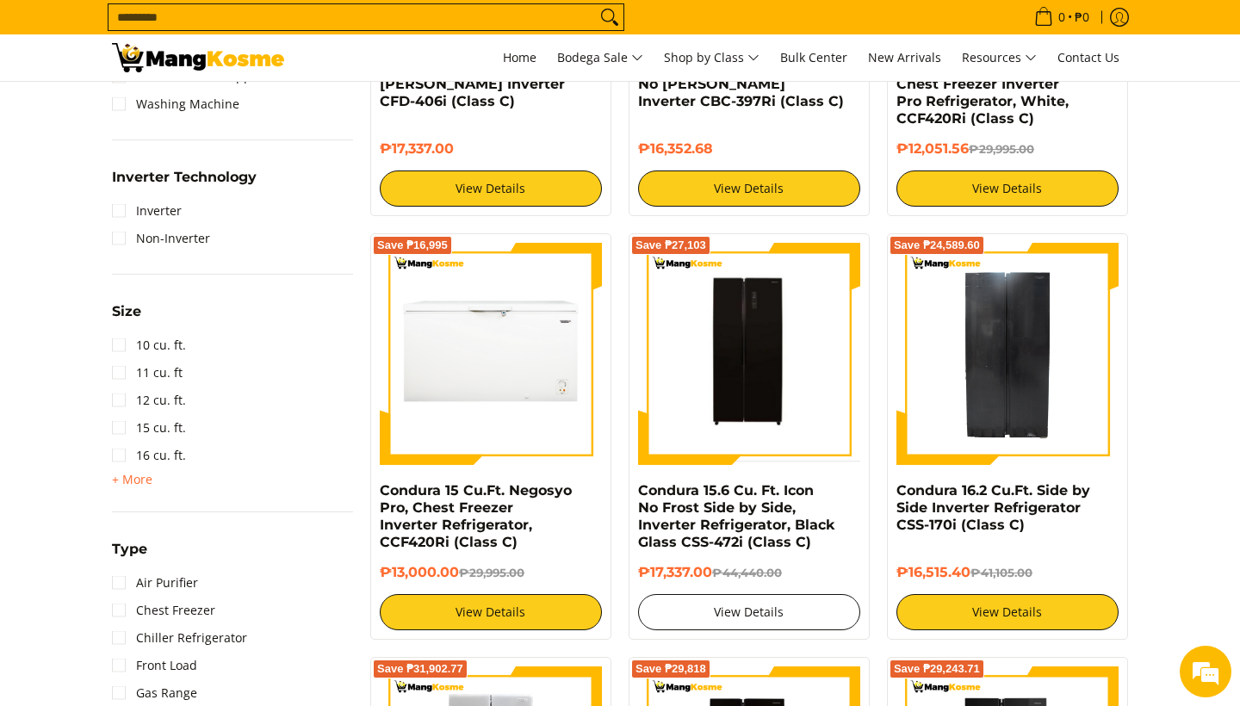
click at [781, 613] on link "View Details" at bounding box center [749, 612] width 222 height 36
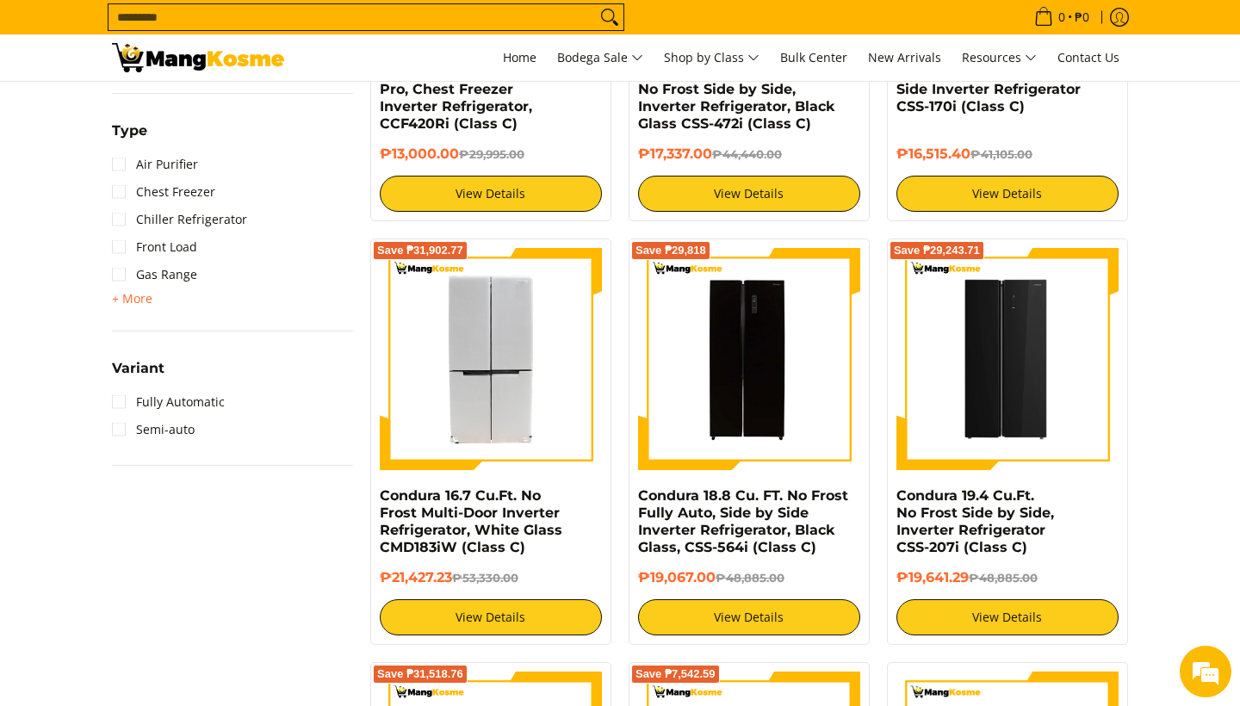
scroll to position [1430, 0]
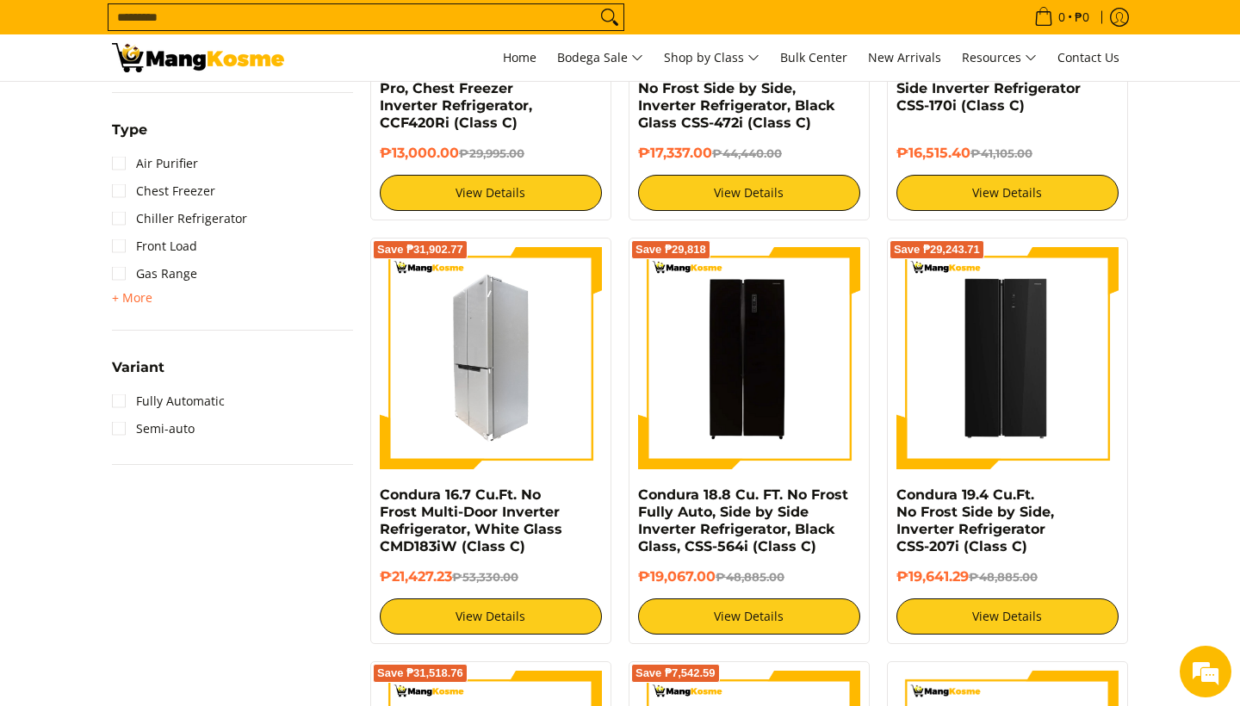
click at [475, 405] on img at bounding box center [491, 358] width 222 height 222
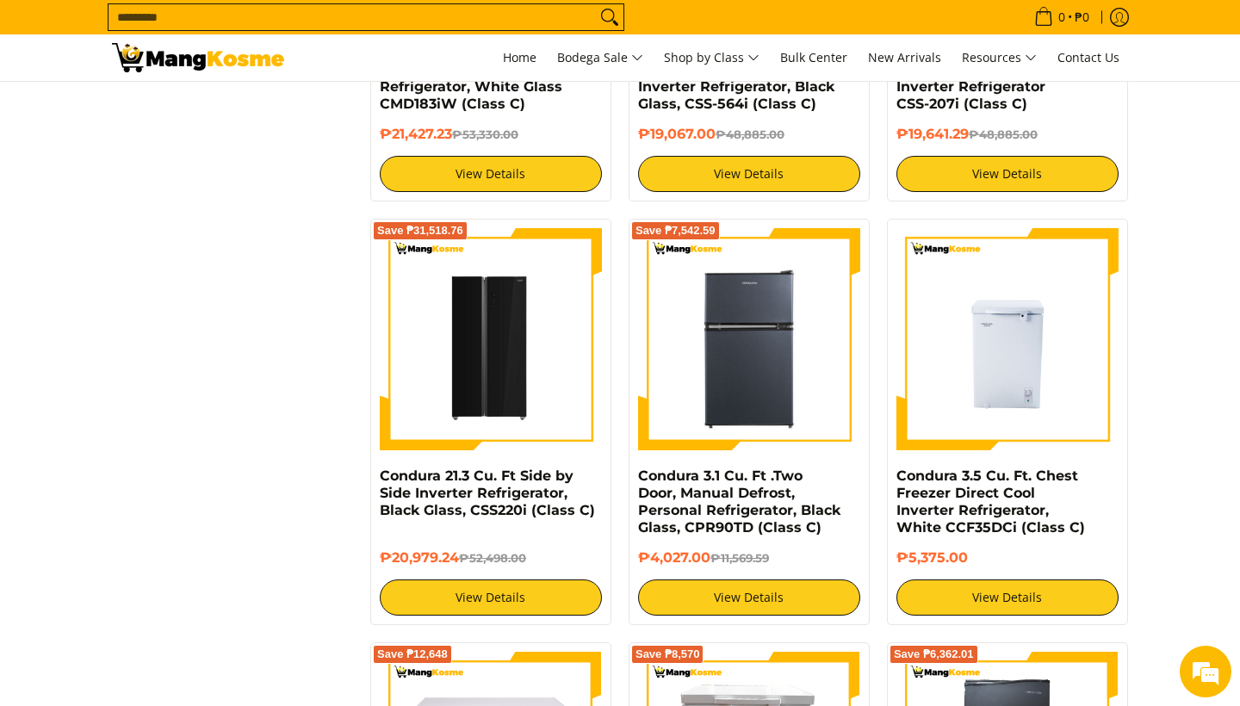
scroll to position [1876, 0]
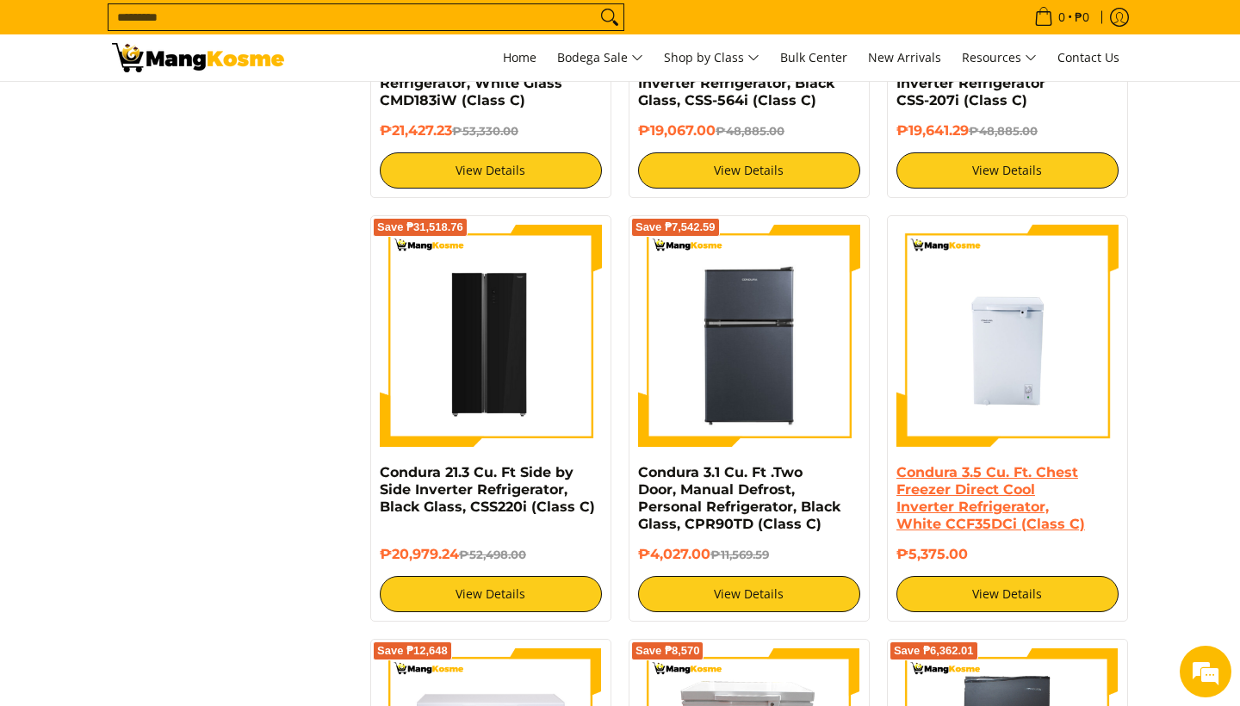
click at [1022, 476] on link "Condura 3.5 Cu. Ft. Chest Freezer Direct Cool Inverter Refrigerator, White CCF3…" at bounding box center [991, 498] width 189 height 68
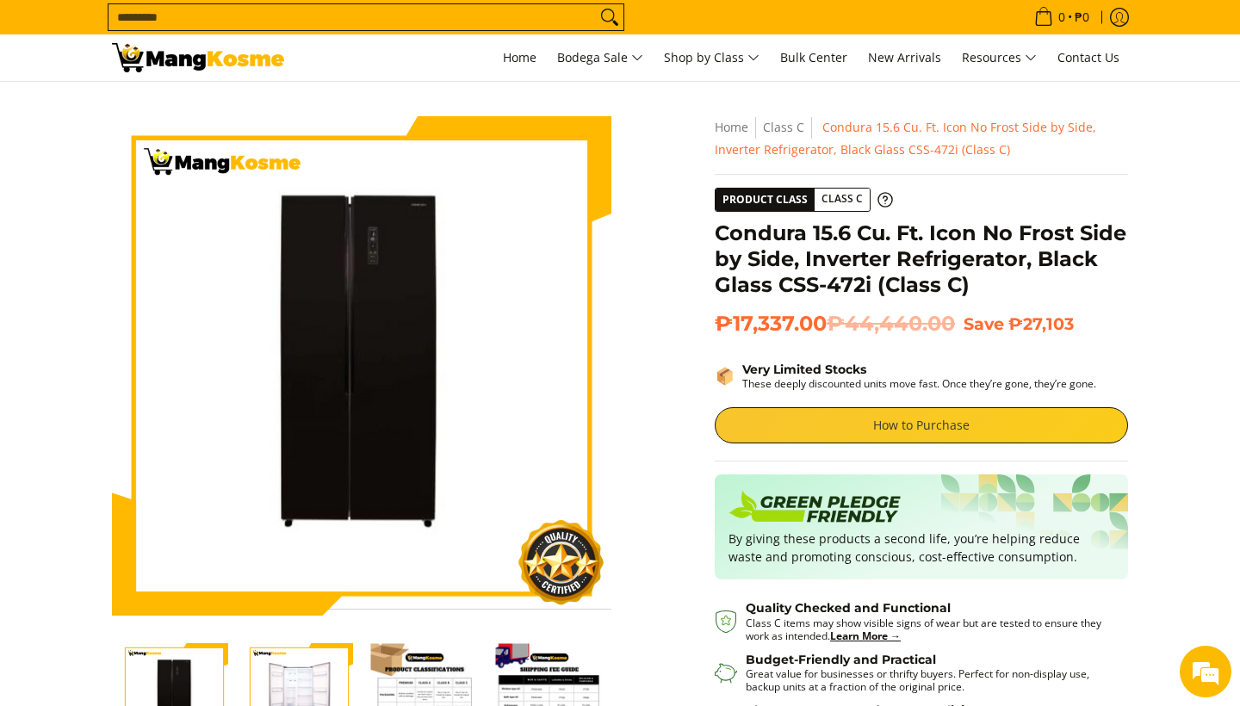
click at [959, 430] on link "How to Purchase" at bounding box center [921, 425] width 413 height 36
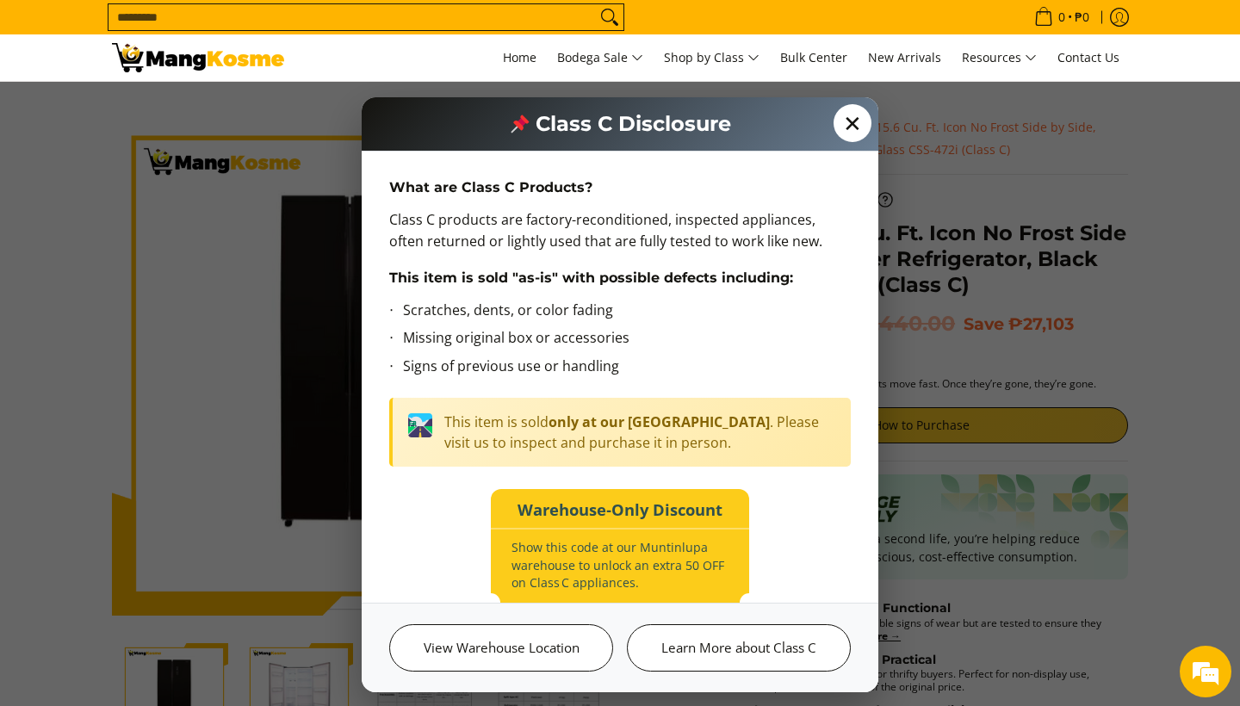
click at [852, 112] on span "✕" at bounding box center [853, 123] width 38 height 38
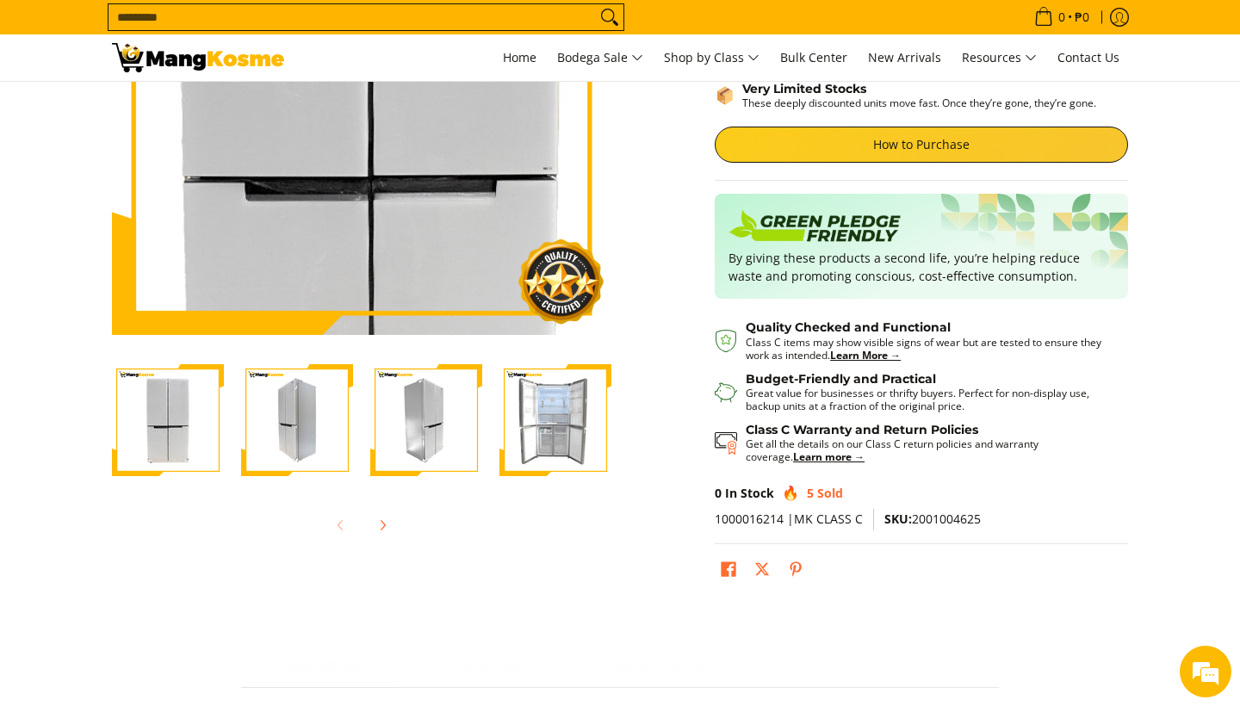
scroll to position [291, 0]
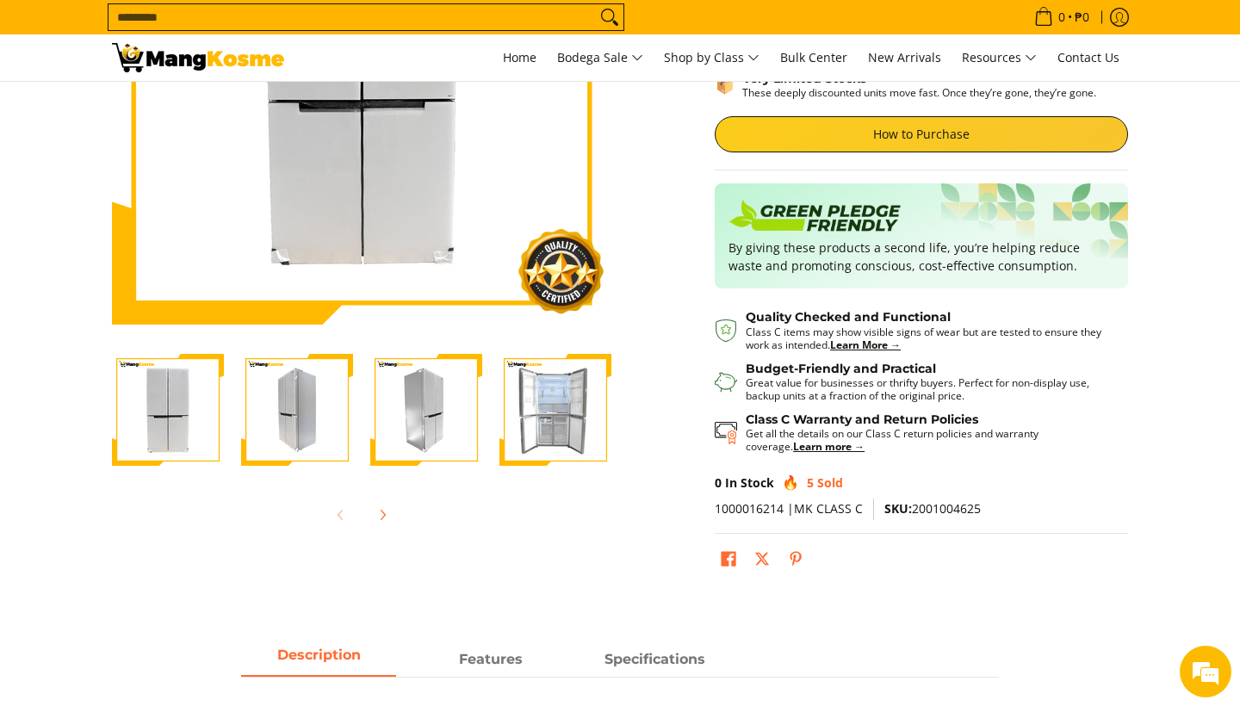
click at [556, 420] on img "Condura 16.7 Cu.Ft. No Frost Multi-Door Inverter Refrigerator, White Glass CMD1…" at bounding box center [556, 410] width 112 height 112
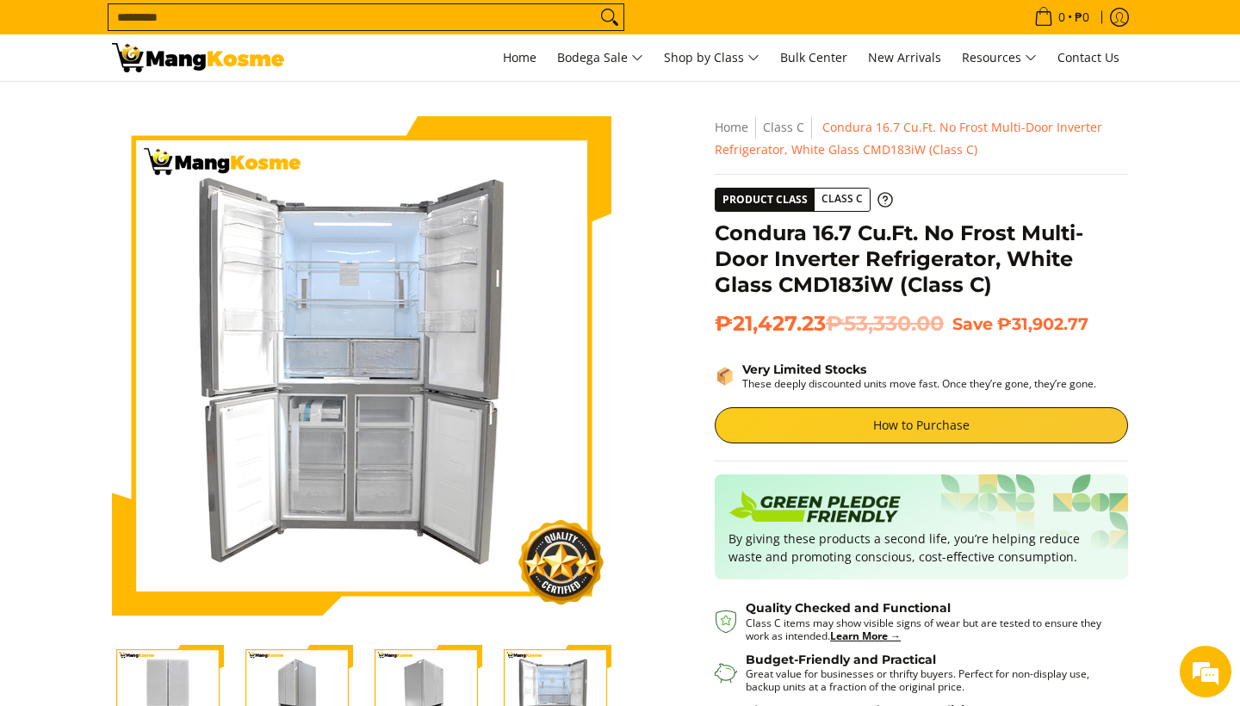
scroll to position [0, 0]
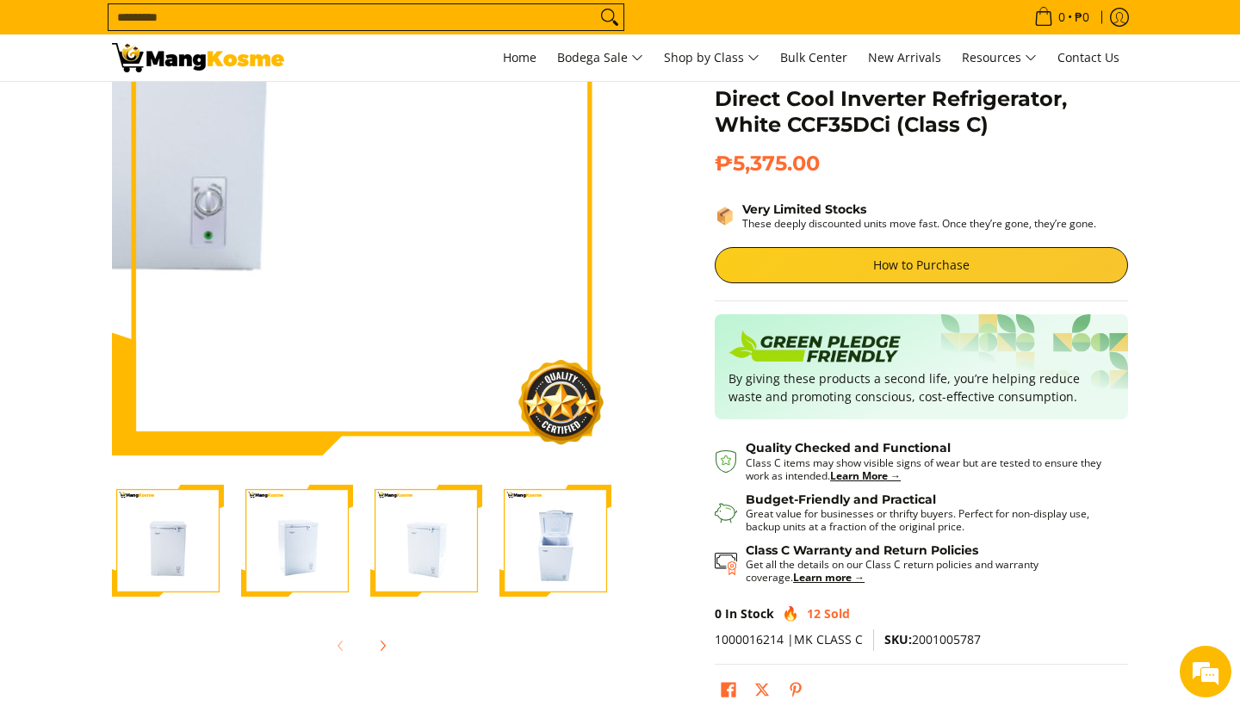
scroll to position [174, 0]
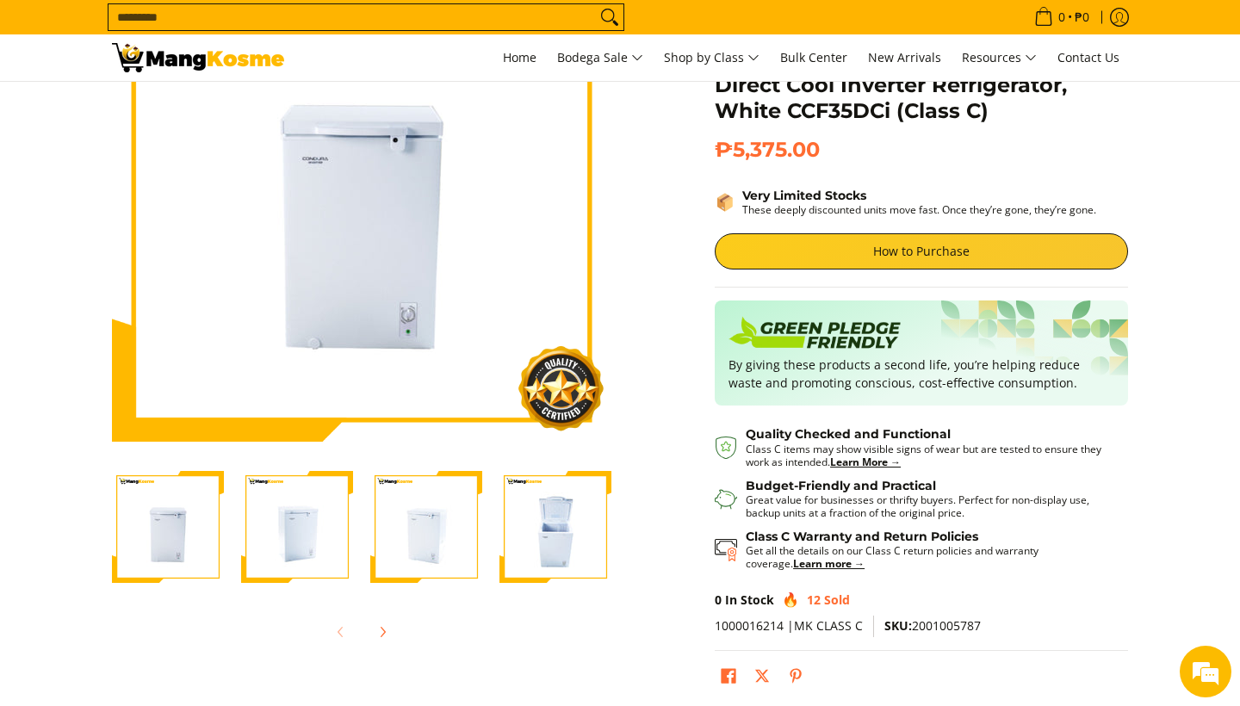
click at [555, 536] on img "Condura 3.5 Cu. Ft. Chest Freezer Direct Cool Inverter Refrigerator, White CCF3…" at bounding box center [556, 527] width 112 height 112
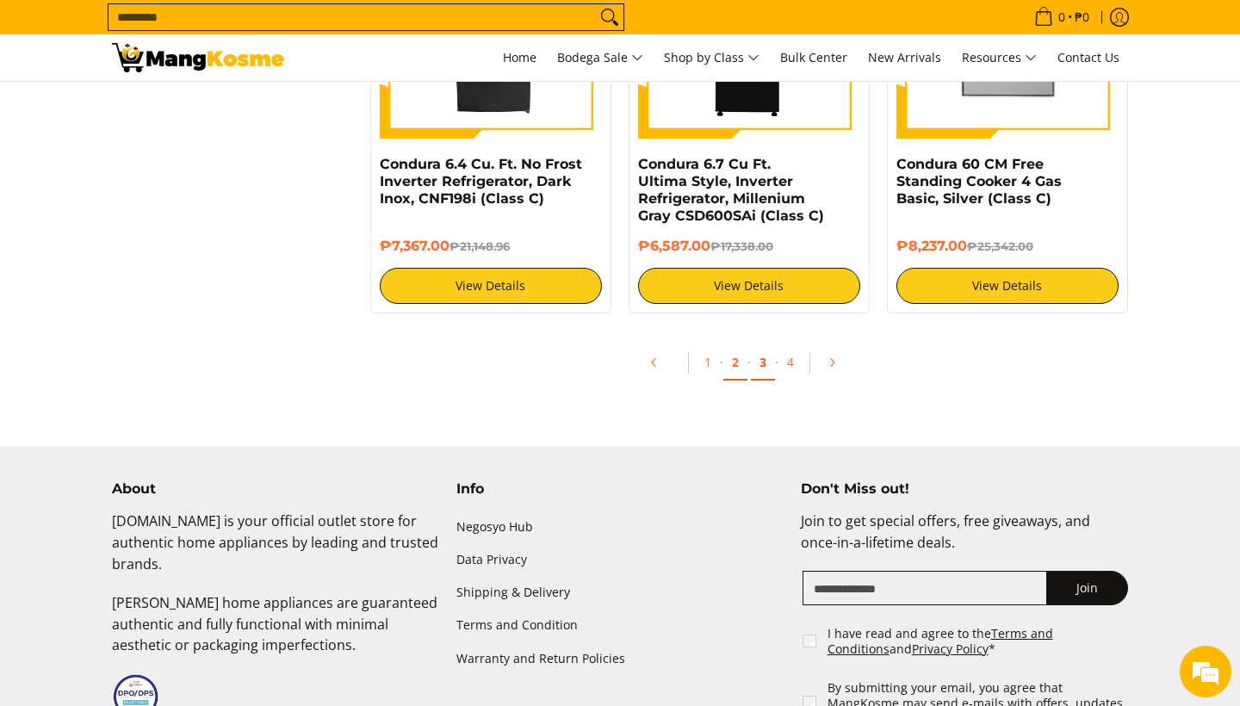
click at [762, 365] on link "3" at bounding box center [763, 362] width 24 height 35
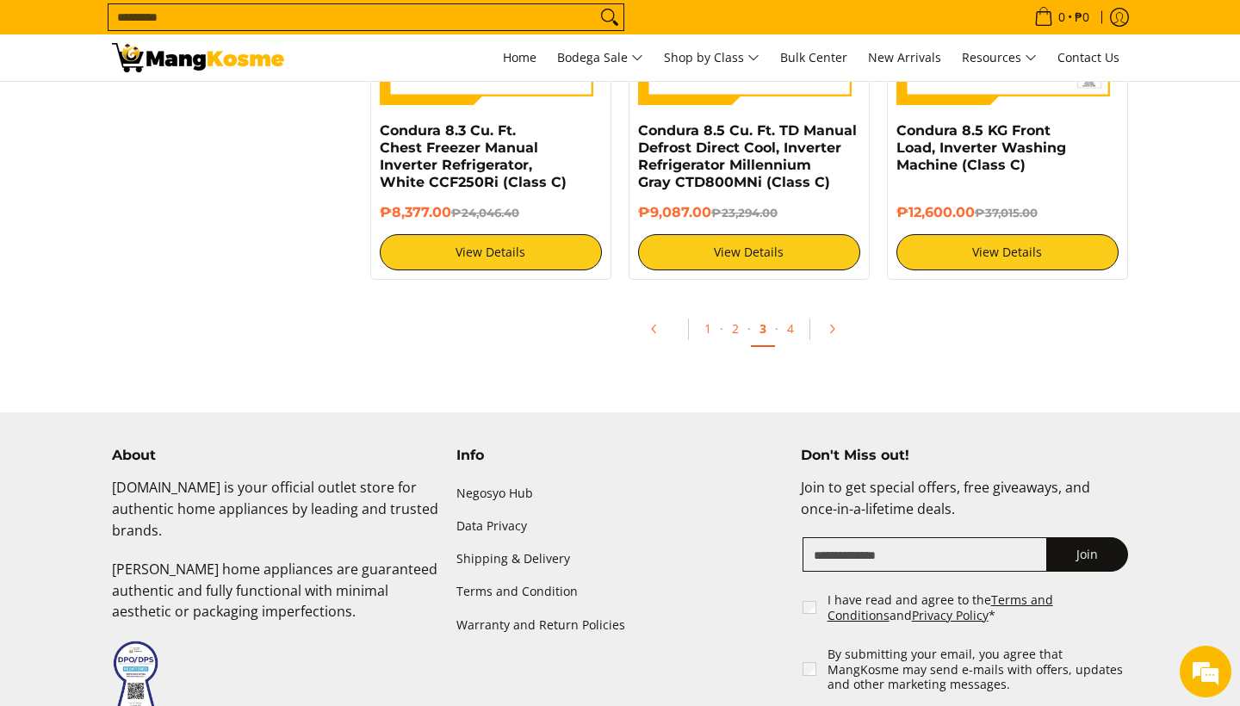
scroll to position [3480, 0]
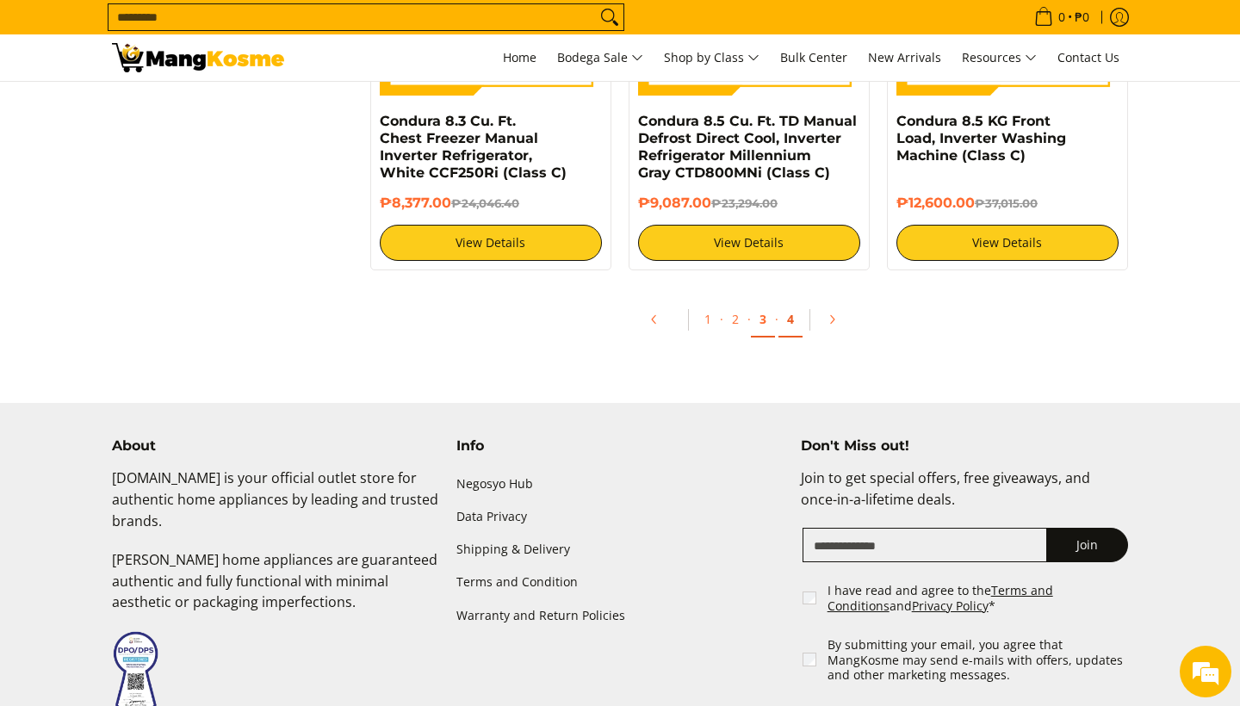
click at [793, 328] on link "4" at bounding box center [791, 319] width 24 height 35
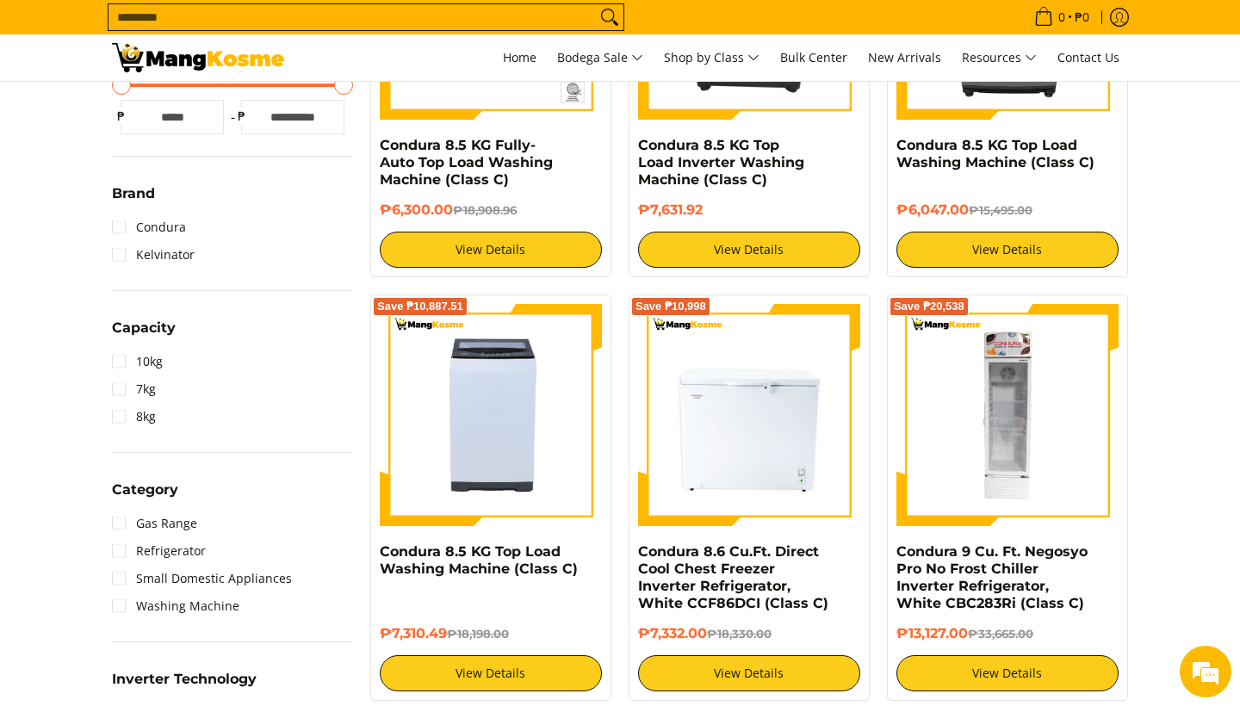
scroll to position [444, 0]
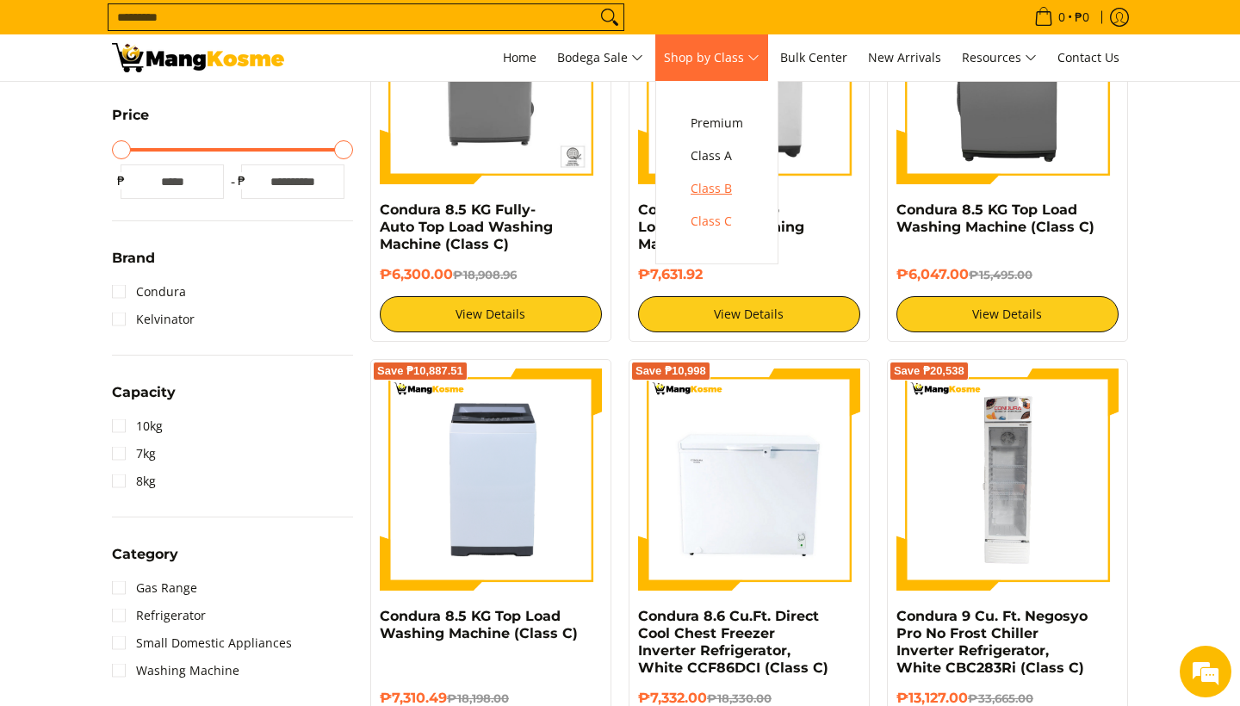
click at [736, 187] on span "Class B" at bounding box center [717, 189] width 53 height 22
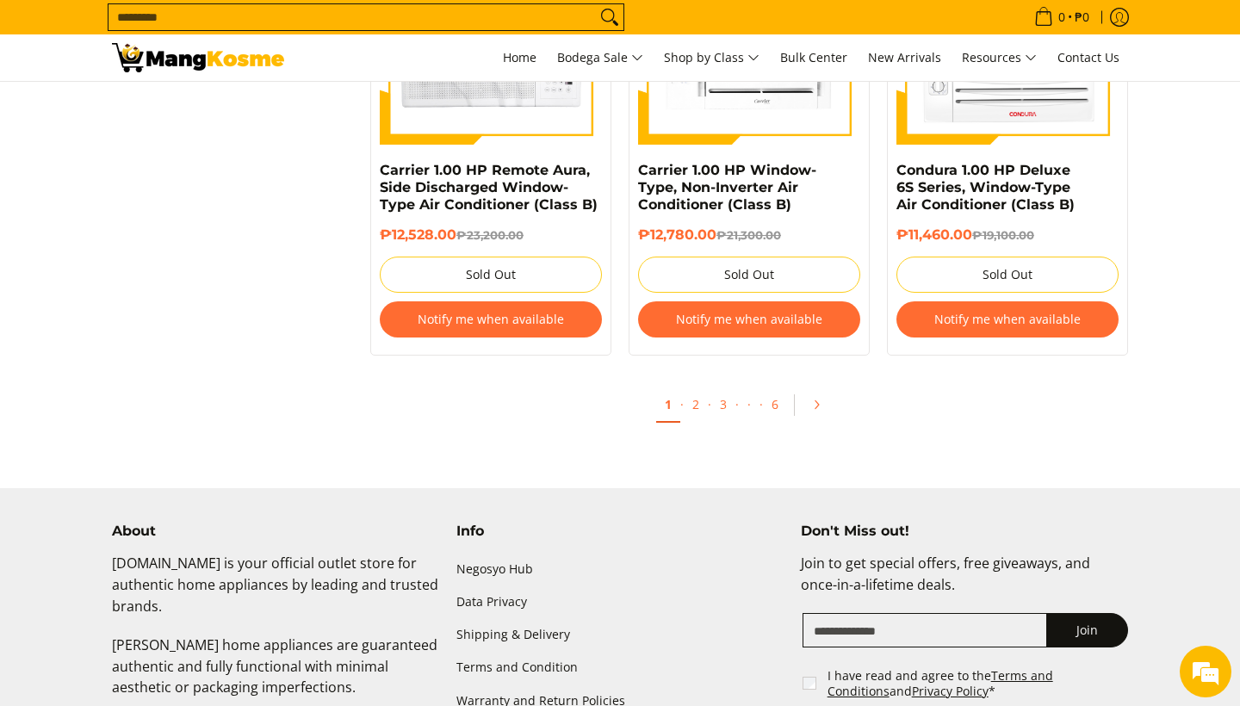
scroll to position [3531, 0]
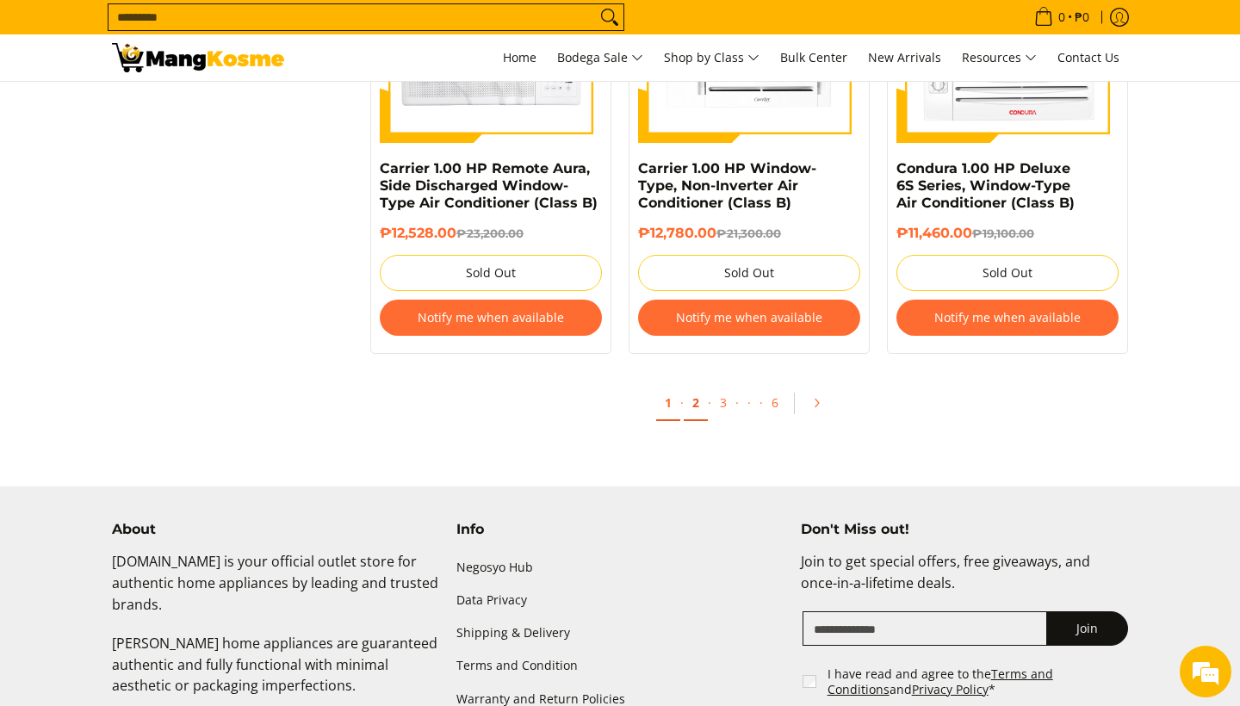
click at [693, 410] on link "2" at bounding box center [696, 403] width 24 height 35
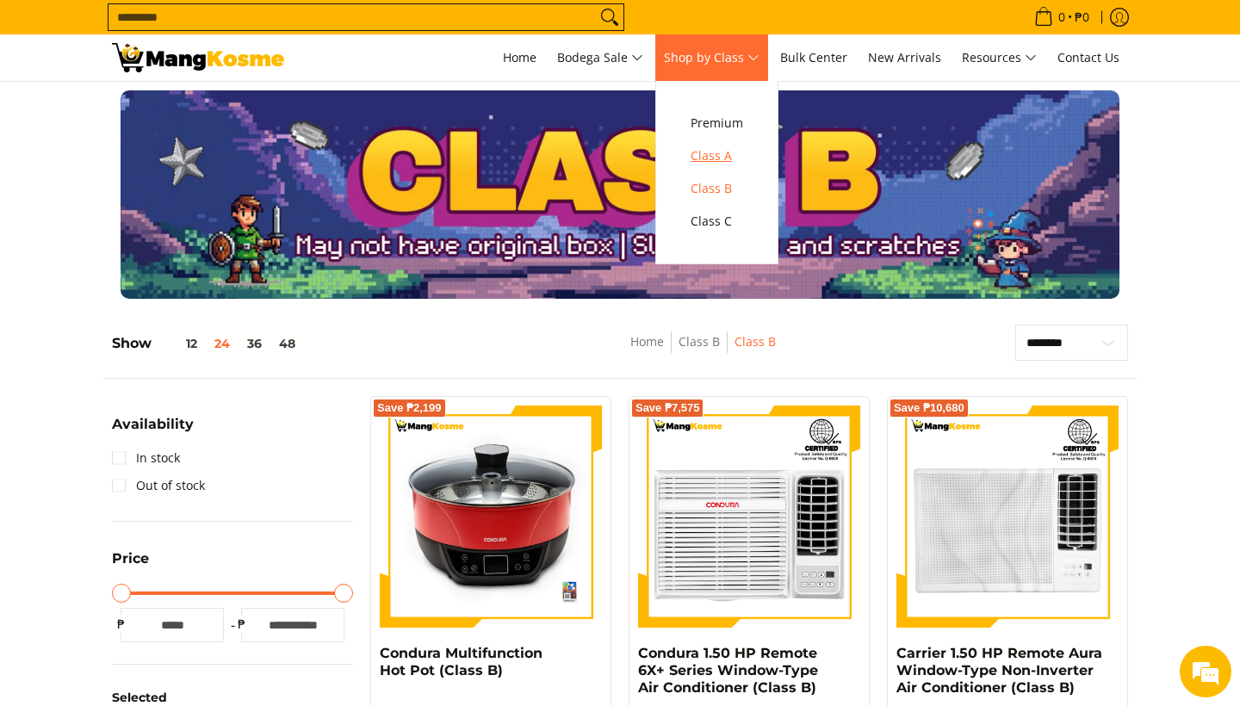
click at [733, 157] on span "Class A" at bounding box center [717, 157] width 53 height 22
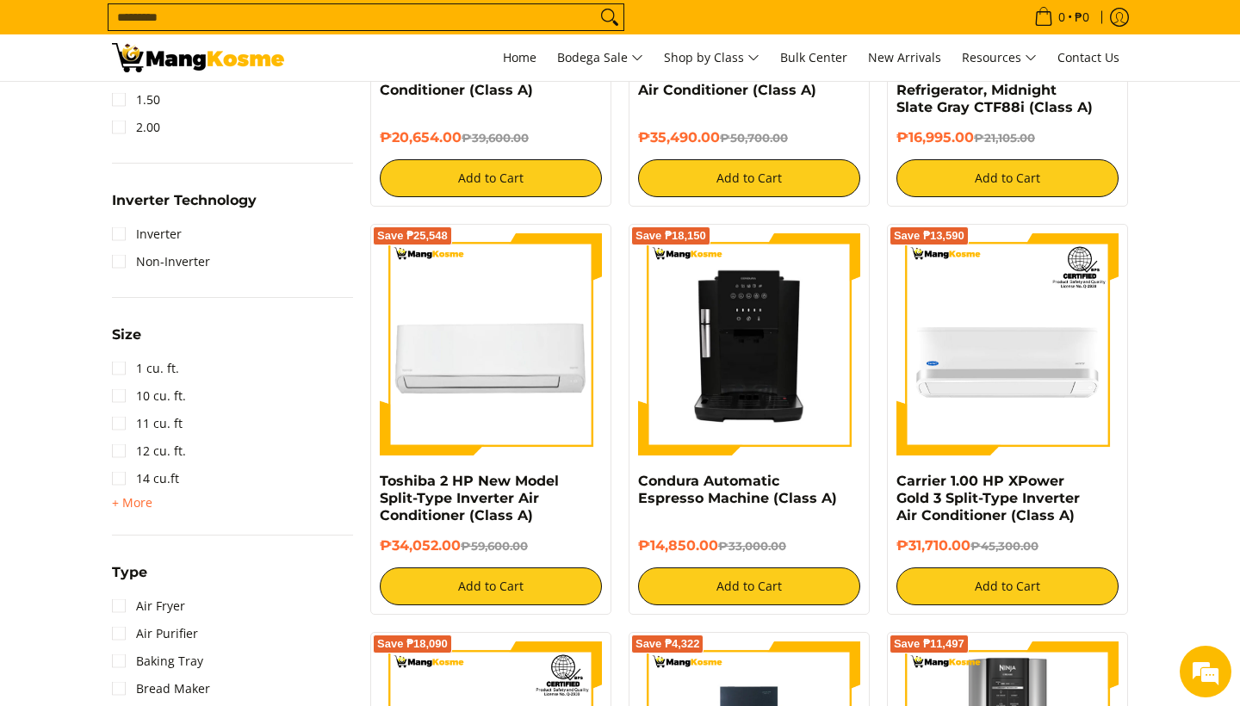
scroll to position [1432, 0]
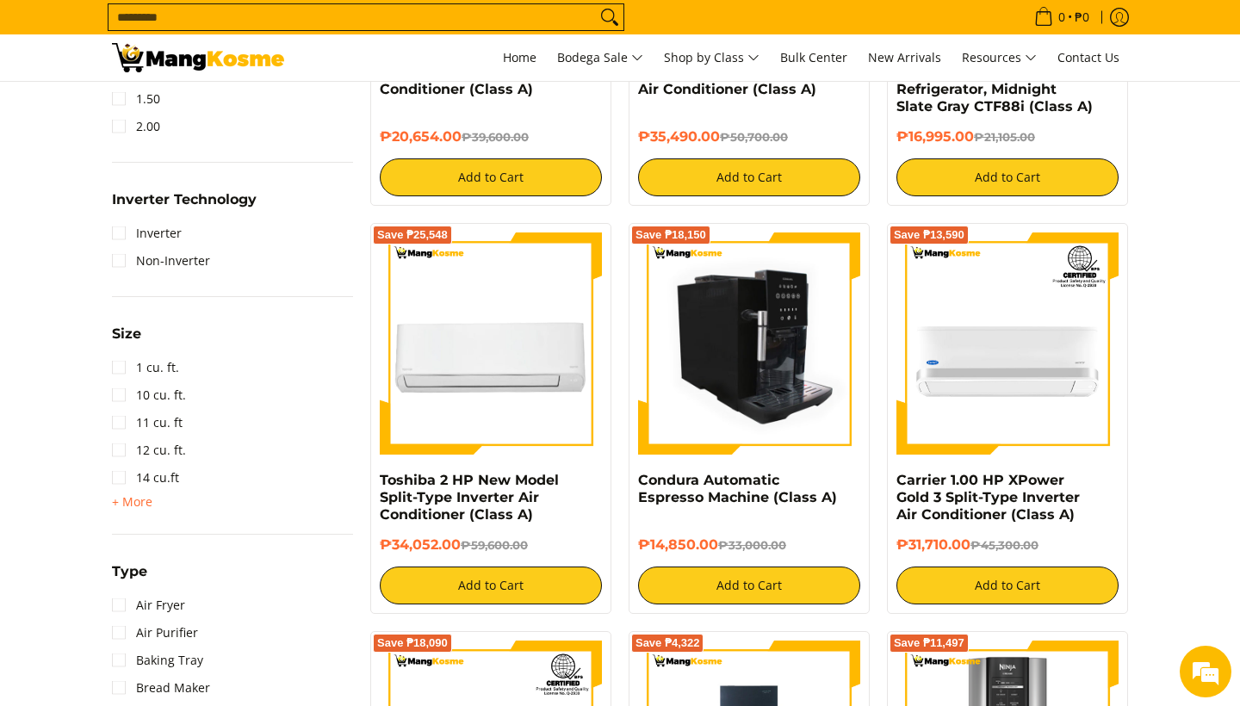
click at [710, 356] on img at bounding box center [749, 344] width 222 height 222
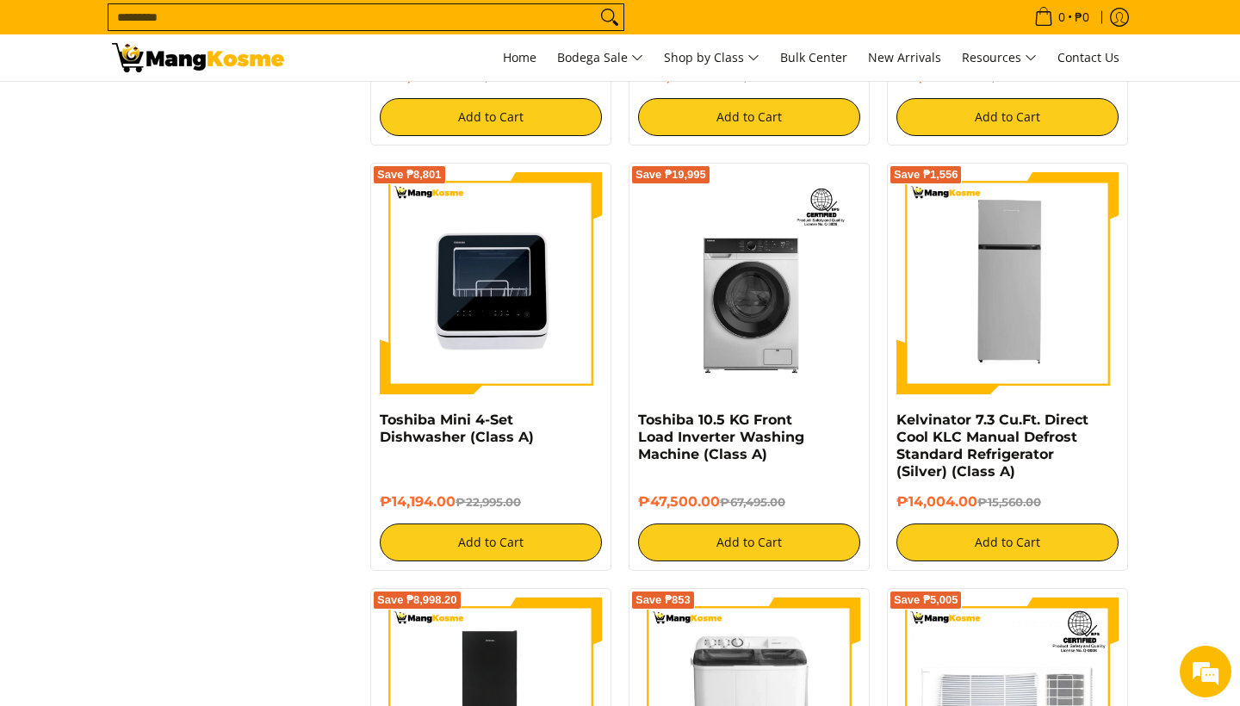
scroll to position [2697, 0]
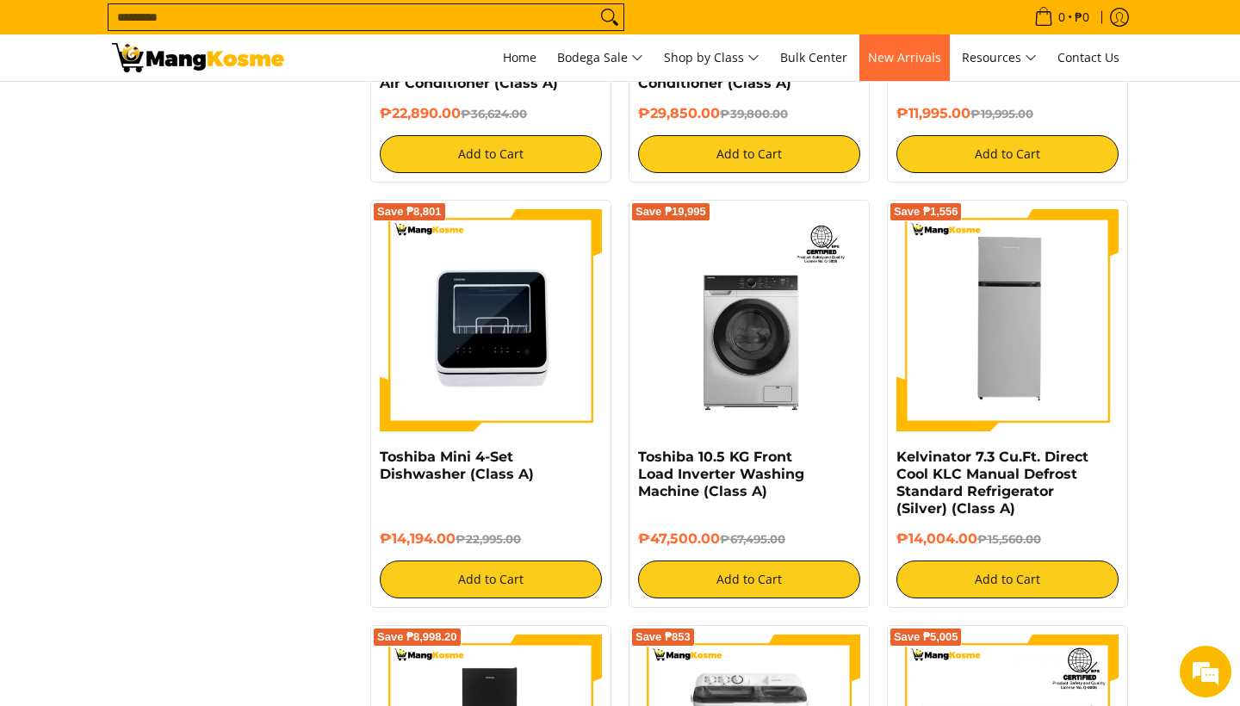
click at [912, 58] on span "New Arrivals" at bounding box center [904, 57] width 73 height 16
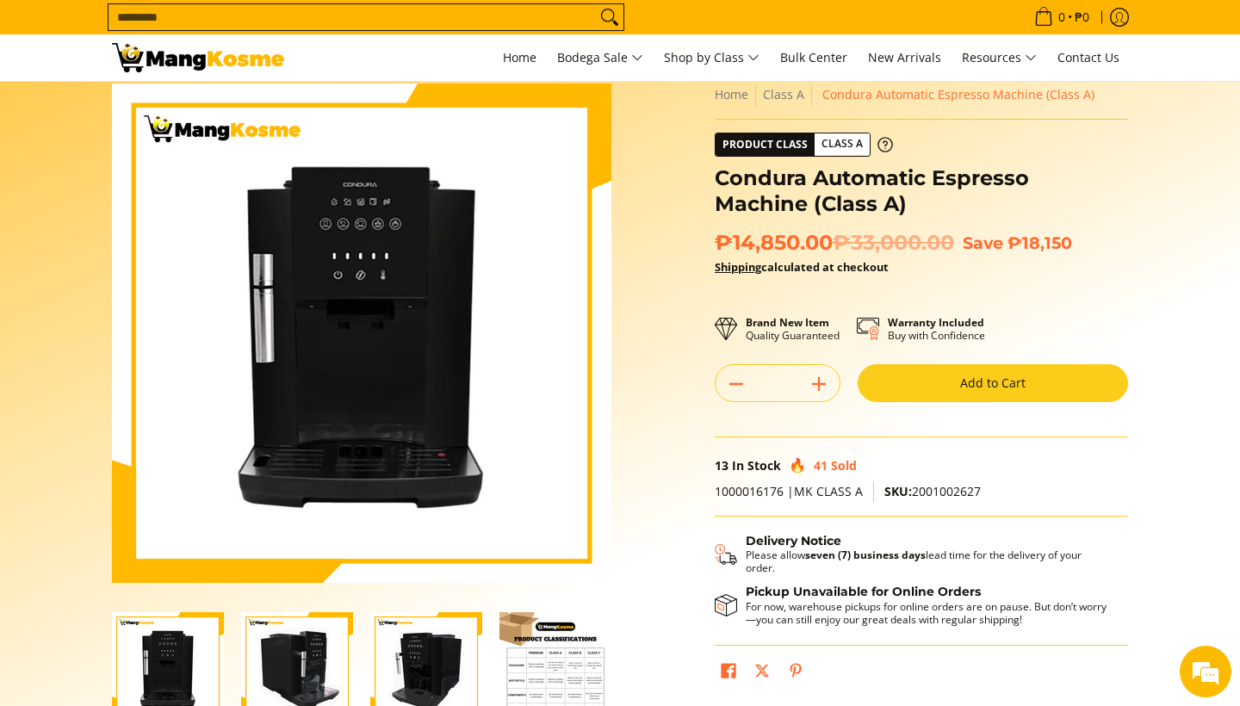
scroll to position [48, 0]
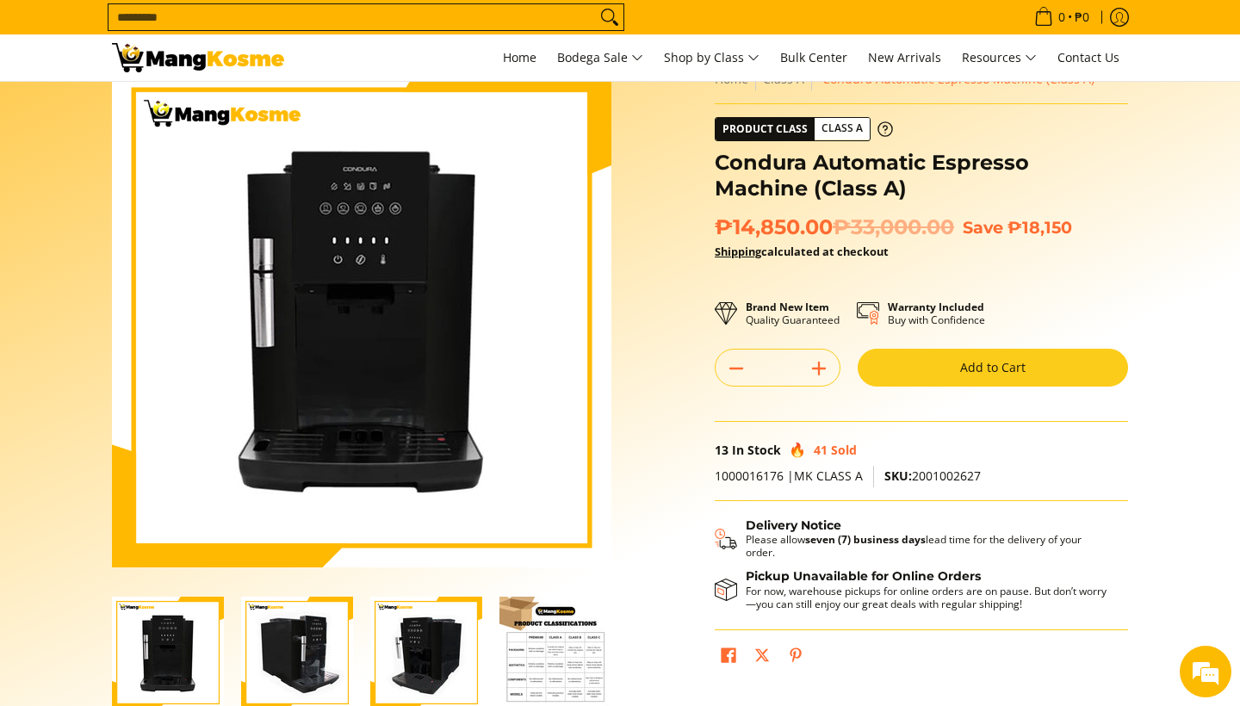
click at [301, 655] on img "Condura Automatic Espresso Machine (Class A)-2" at bounding box center [297, 653] width 112 height 112
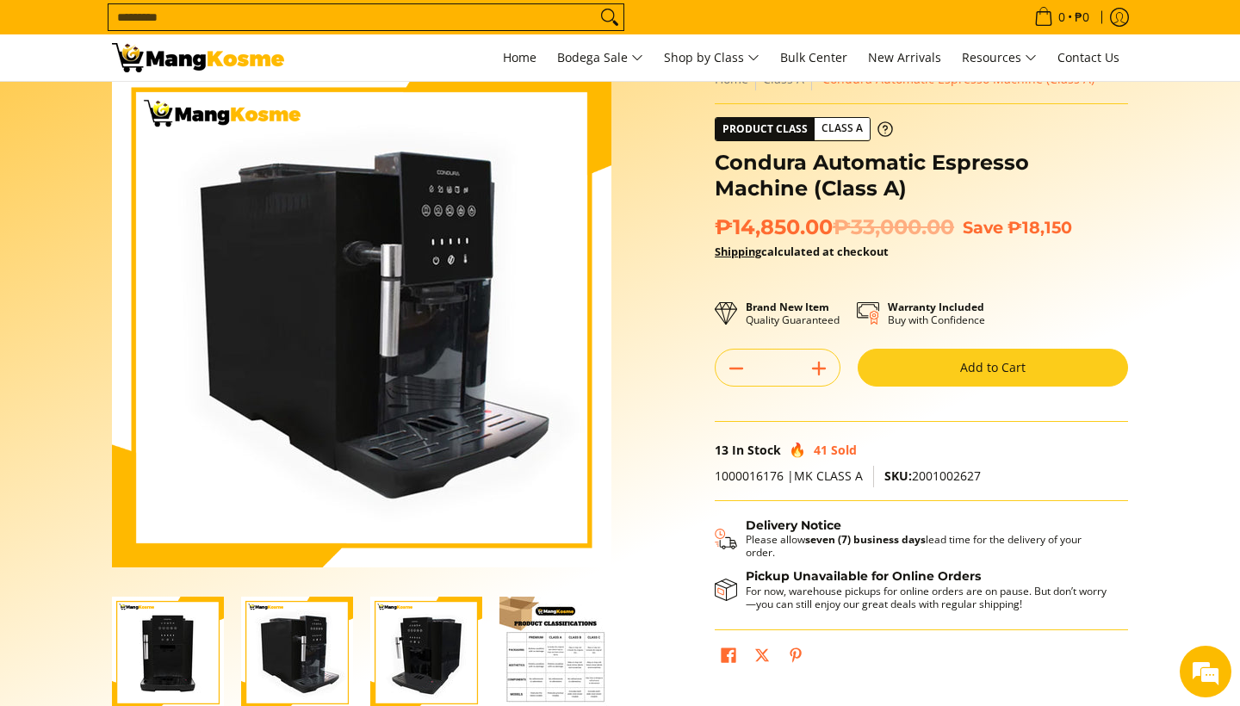
click at [414, 648] on img "Condura Automatic Espresso Machine (Class A)-3" at bounding box center [426, 653] width 112 height 112
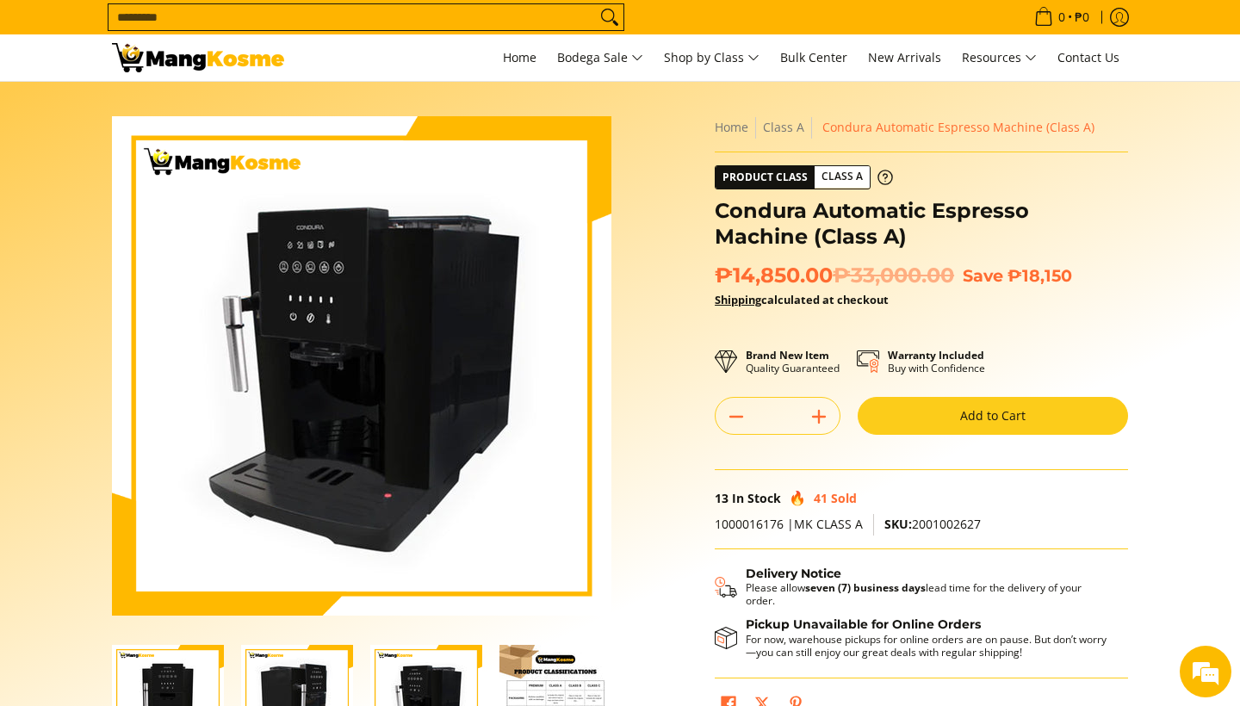
scroll to position [0, 0]
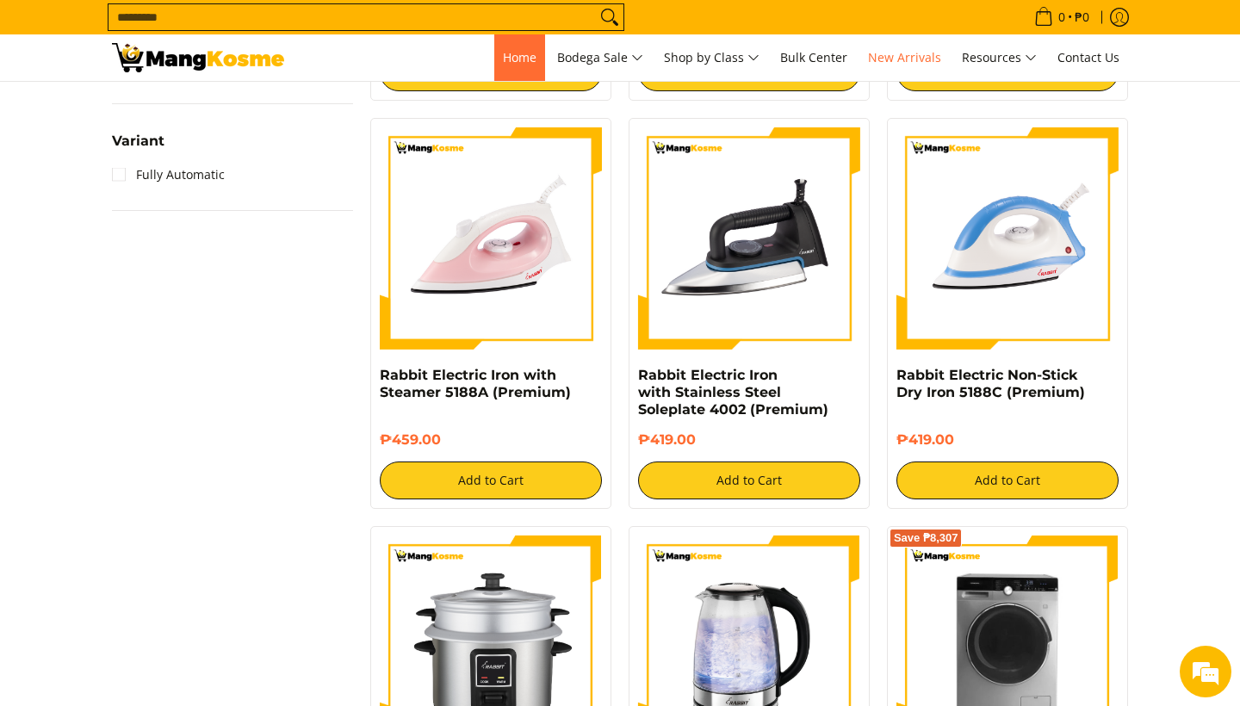
click at [521, 61] on span "Home" at bounding box center [520, 57] width 34 height 16
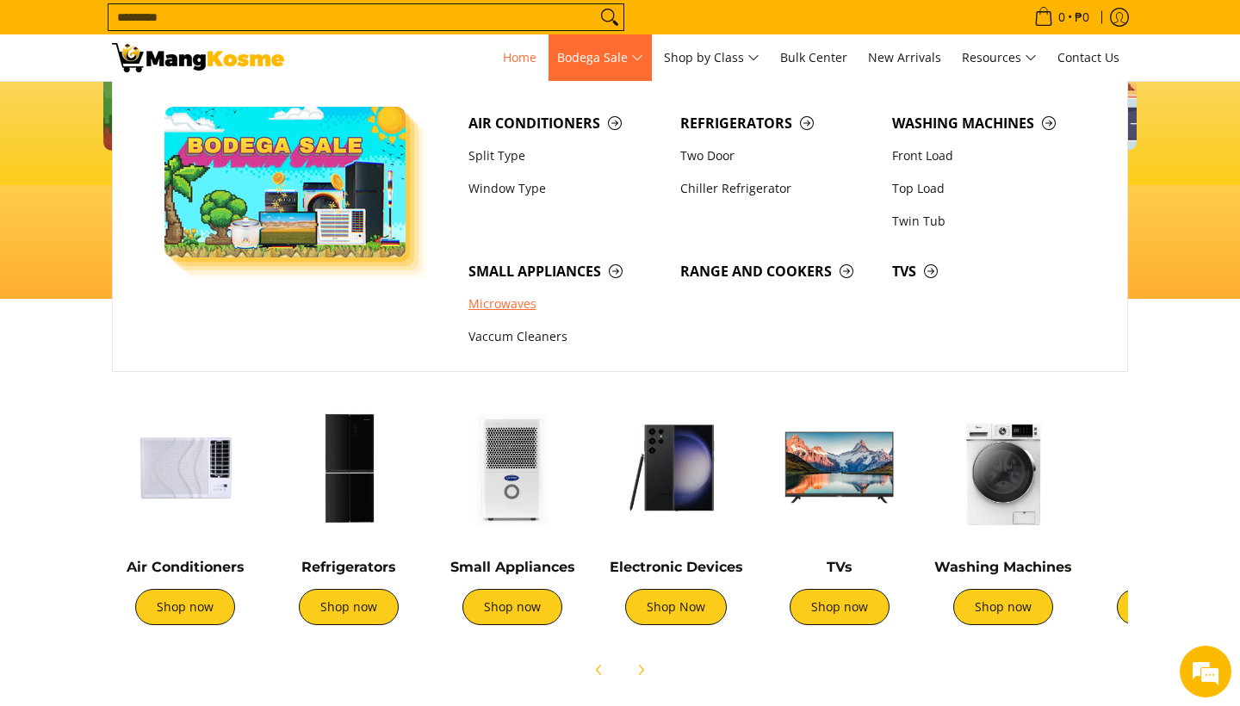
scroll to position [353, 0]
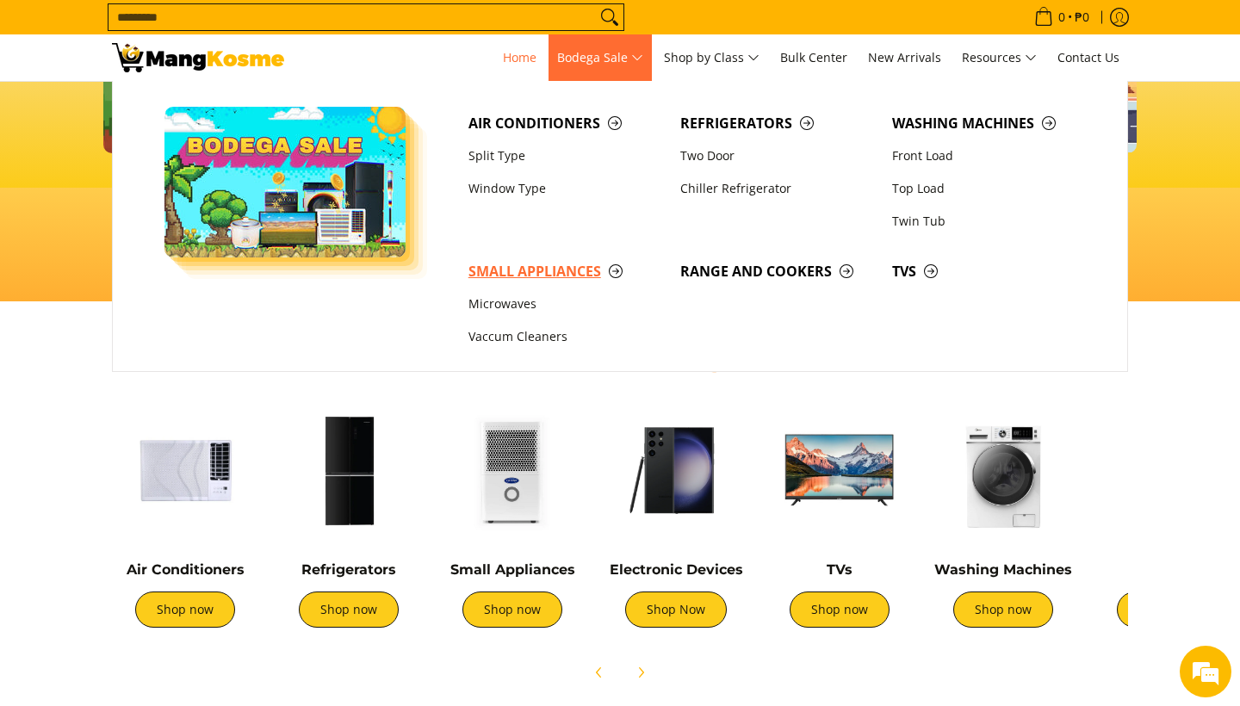
click at [618, 269] on span "Small Appliances" at bounding box center [566, 272] width 195 height 22
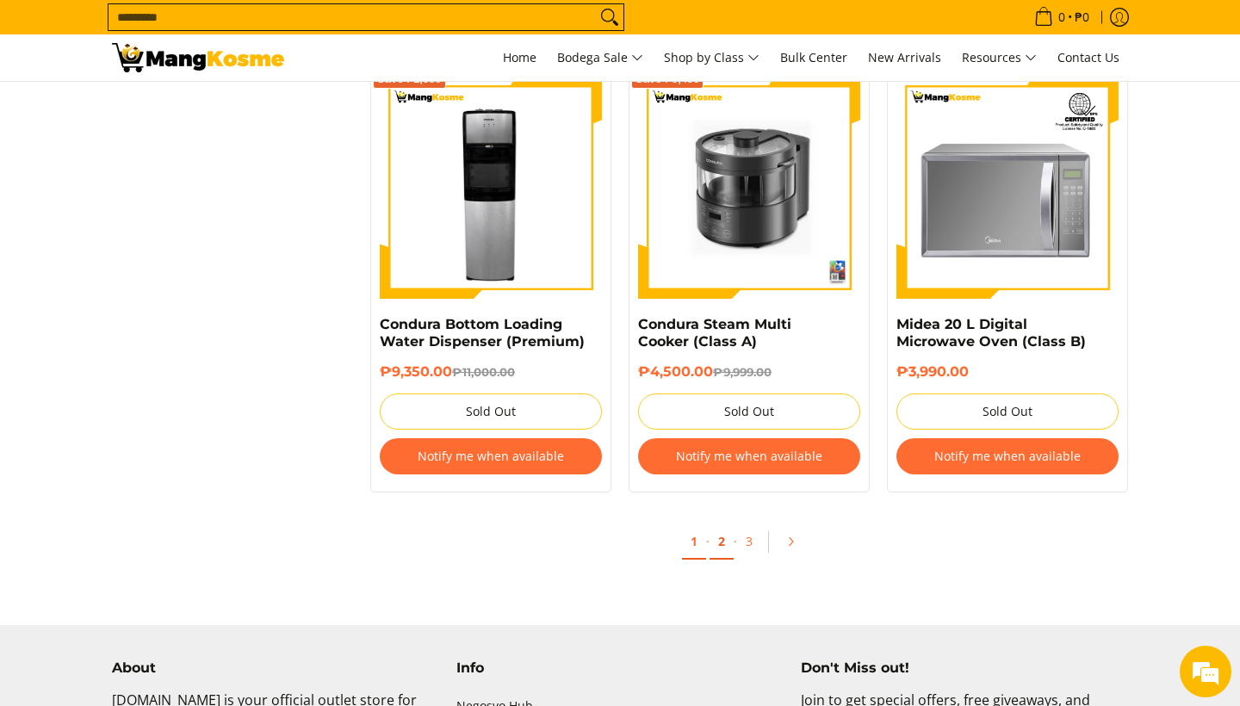
click at [720, 543] on link "2" at bounding box center [722, 542] width 24 height 35
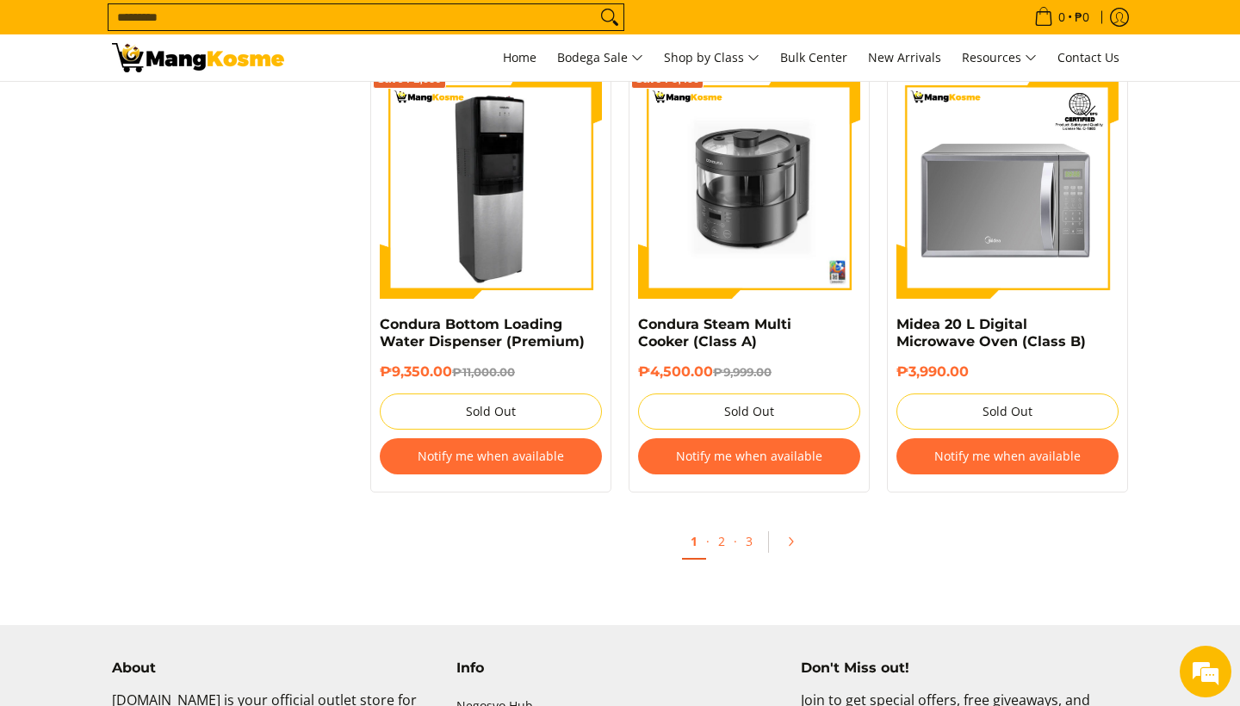
click at [478, 228] on img at bounding box center [491, 188] width 222 height 222
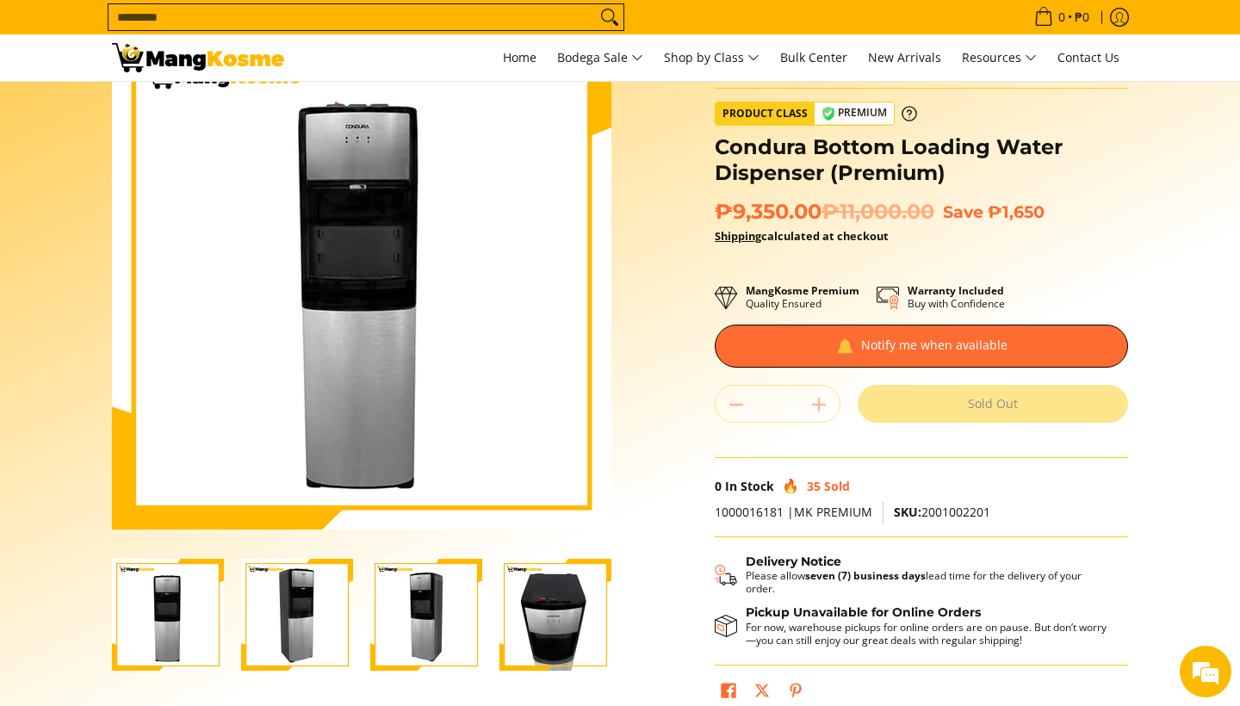
scroll to position [90, 0]
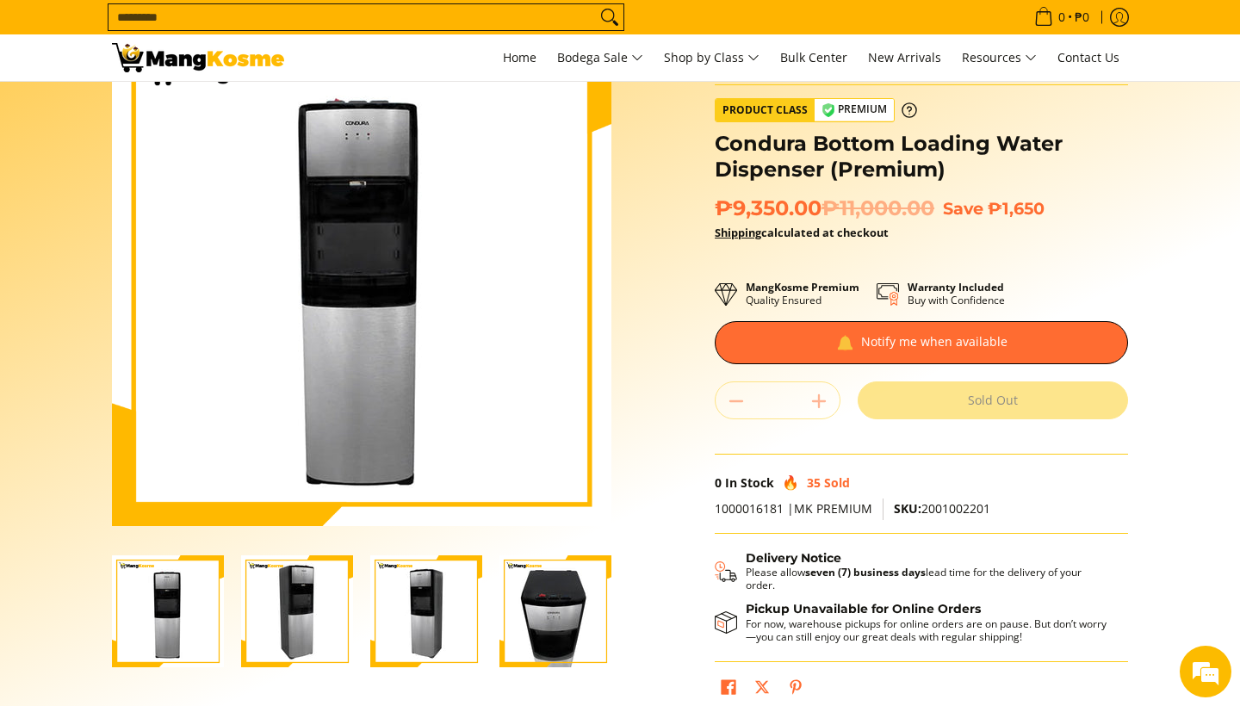
click at [284, 618] on img "Condura Bottom Loading Water Dispenser (Premium)-2" at bounding box center [297, 612] width 112 height 112
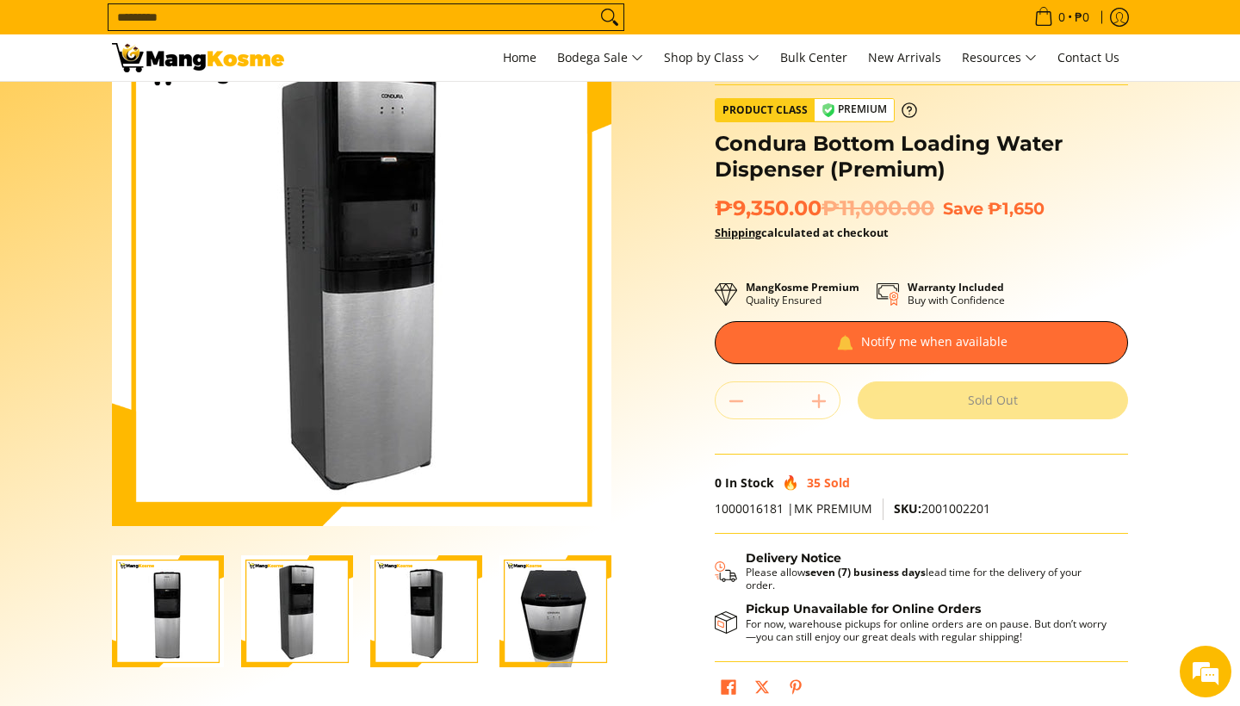
click at [419, 612] on img "Condura Bottom Loading Water Dispenser (Premium)-3" at bounding box center [426, 612] width 112 height 112
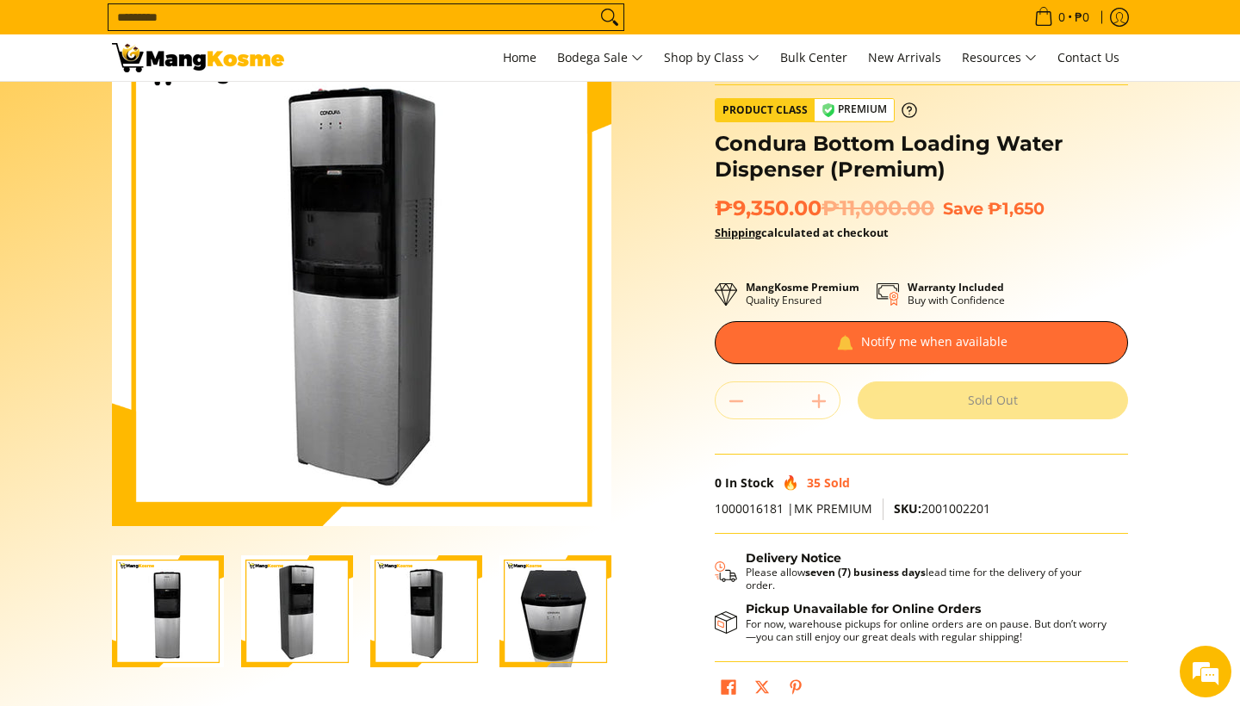
click at [555, 641] on img "Condura Bottom Loading Water Dispenser (Premium)-4" at bounding box center [556, 612] width 112 height 112
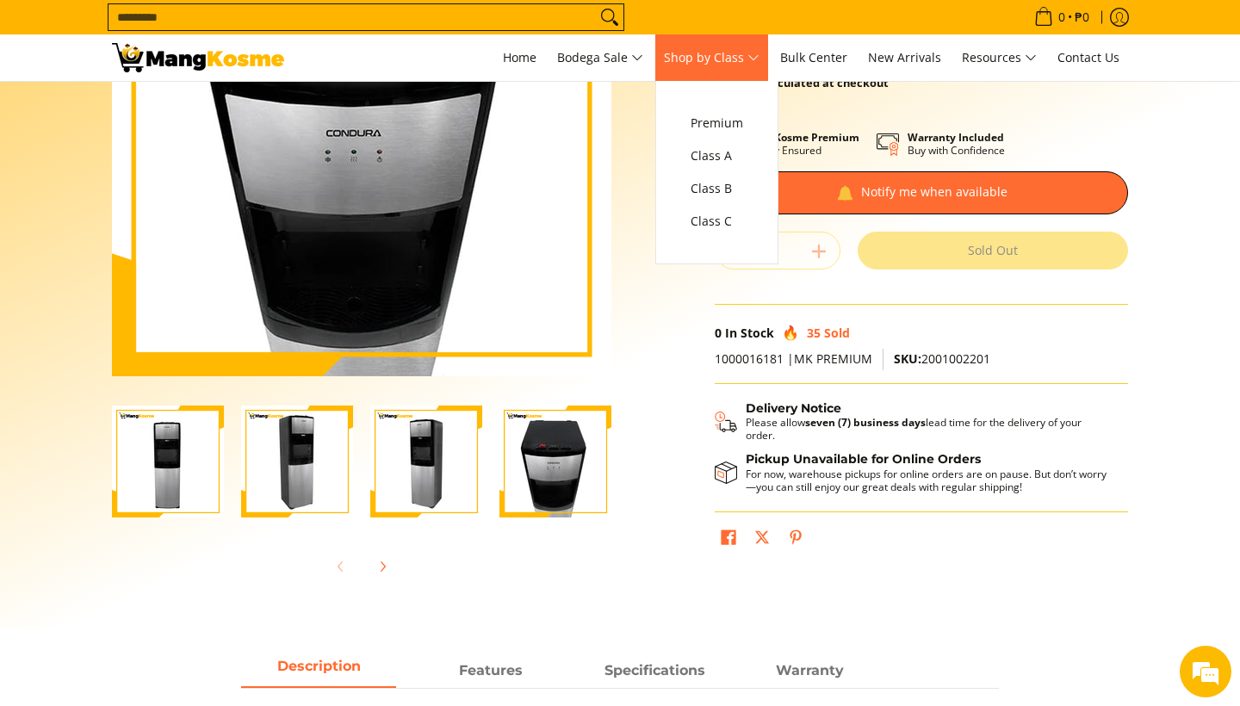
scroll to position [0, 0]
